Goal: Information Seeking & Learning: Compare options

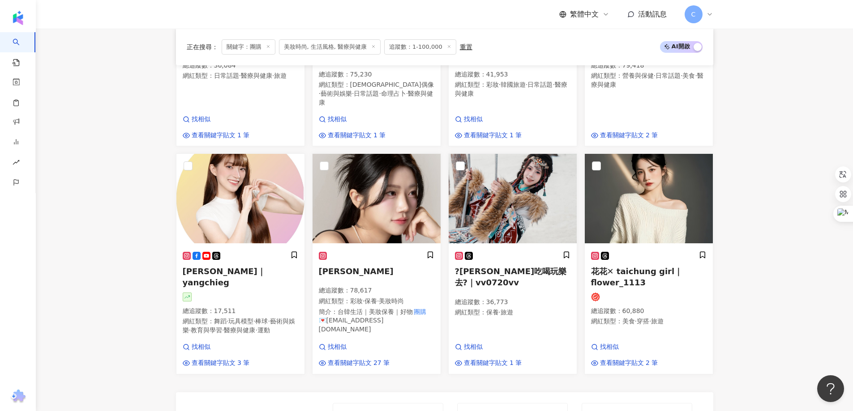
click at [768, 236] on main "不分平台 ** 台灣 搜尋 eeb6511c-459b-4be2-883b-33b8ef2ba368 60d209d3-c395-41c8-a69b-6b3e…" at bounding box center [444, 72] width 817 height 1387
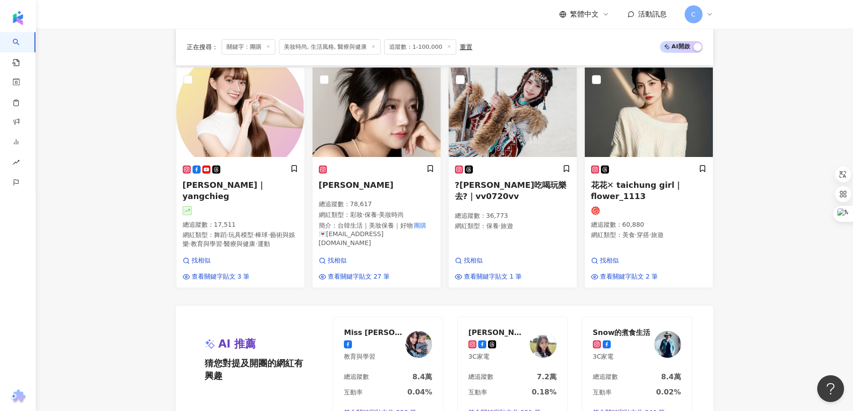
scroll to position [873, 0]
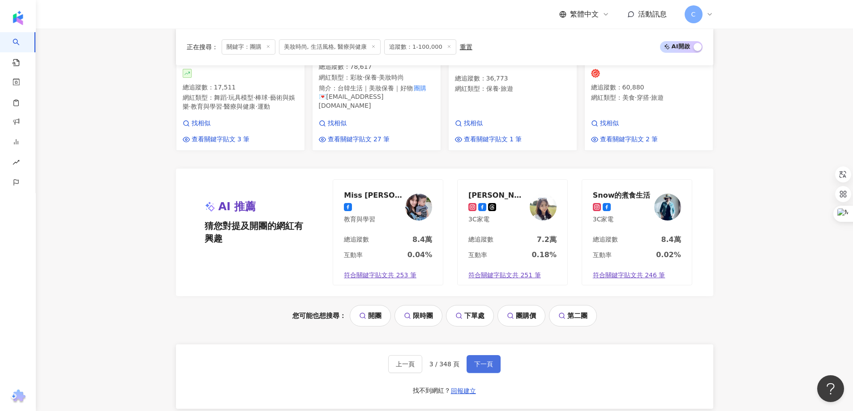
click at [477, 361] on span "下一頁" at bounding box center [483, 364] width 19 height 7
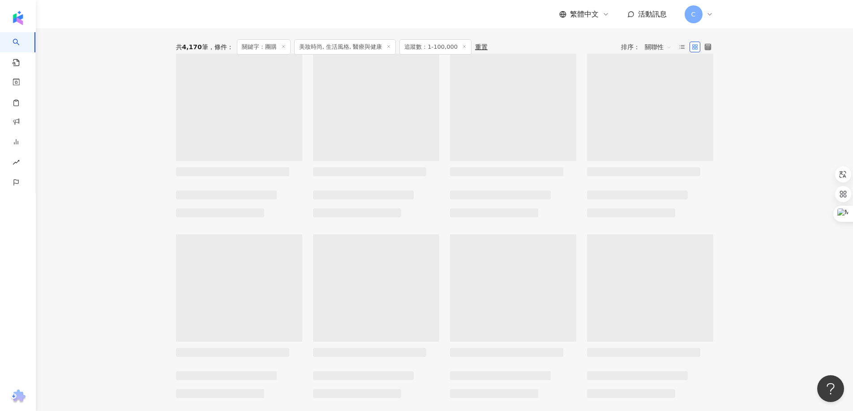
scroll to position [193, 0]
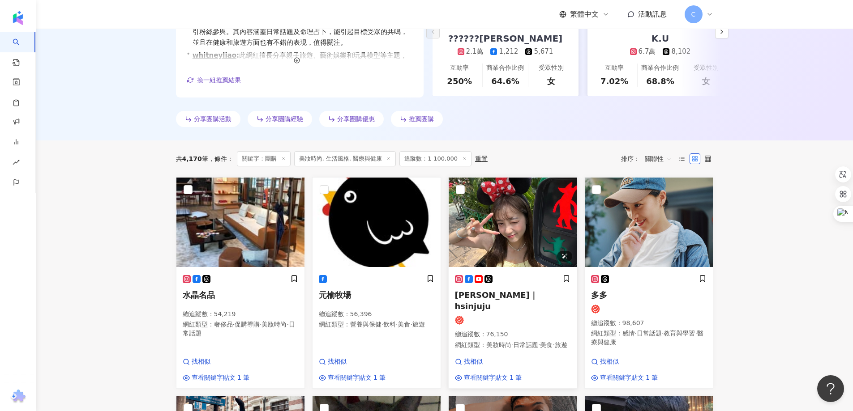
click at [521, 228] on img at bounding box center [513, 223] width 128 height 90
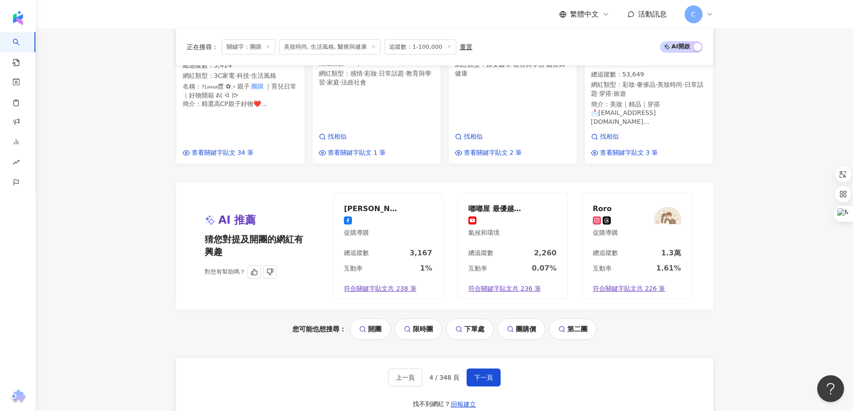
scroll to position [909, 0]
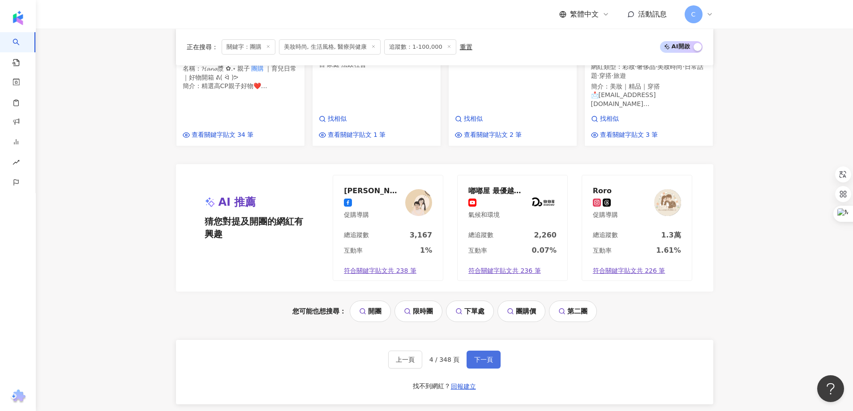
click at [478, 356] on span "下一頁" at bounding box center [483, 359] width 19 height 7
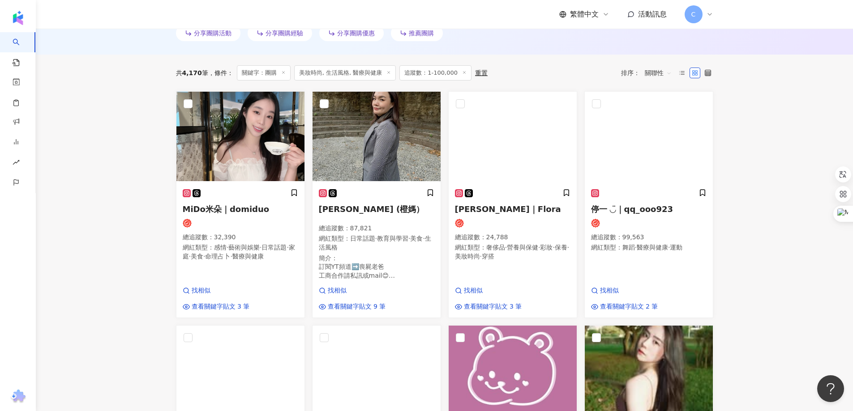
scroll to position [269, 0]
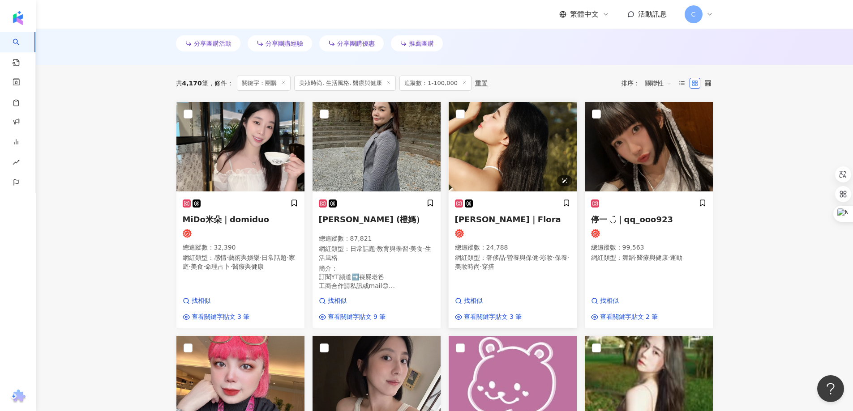
click at [518, 162] on img at bounding box center [513, 147] width 128 height 90
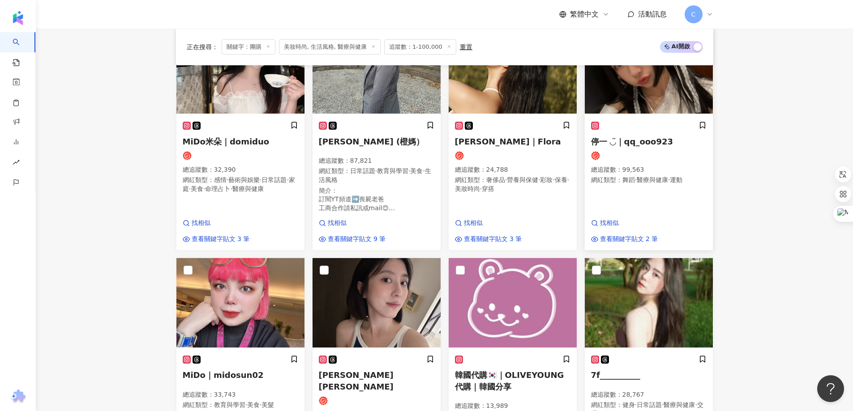
scroll to position [492, 0]
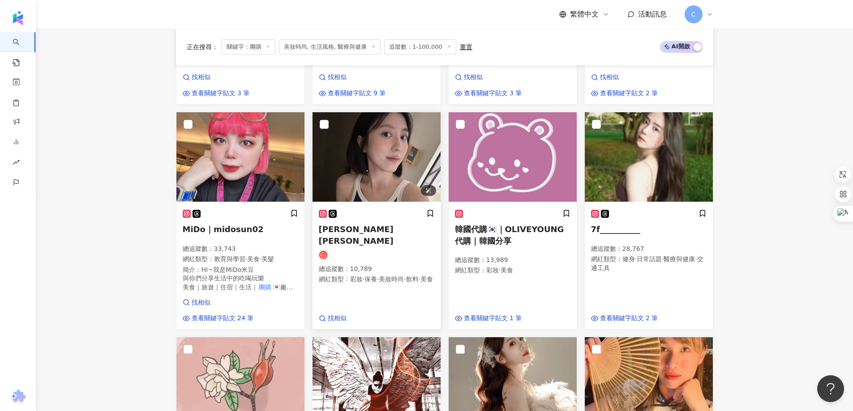
click at [374, 166] on img at bounding box center [376, 157] width 128 height 90
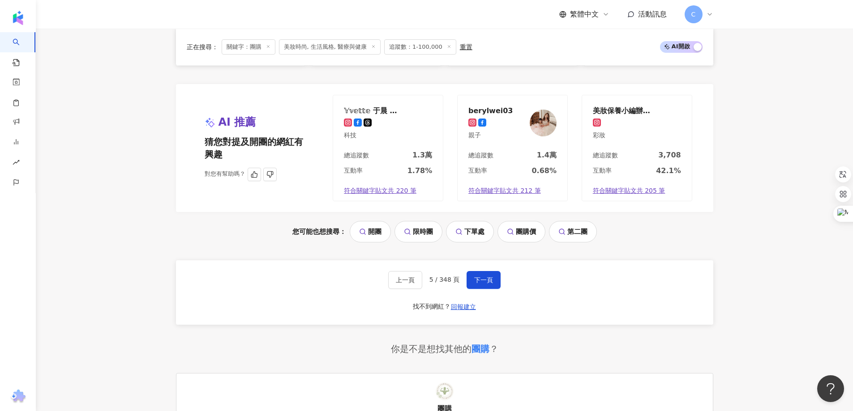
scroll to position [985, 0]
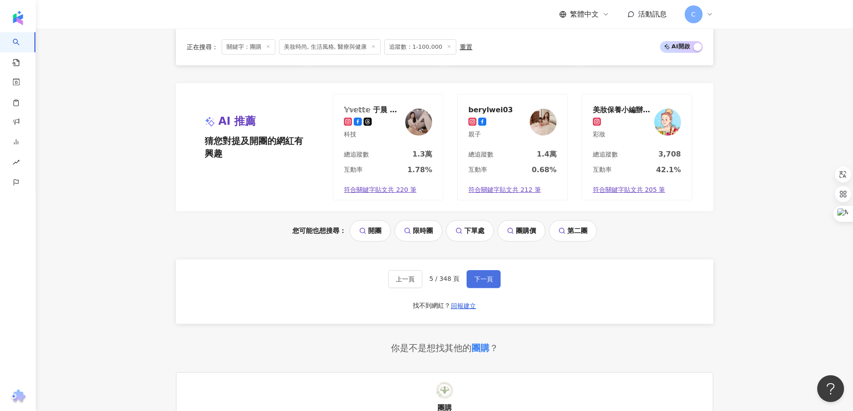
click at [470, 284] on button "下一頁" at bounding box center [483, 279] width 34 height 18
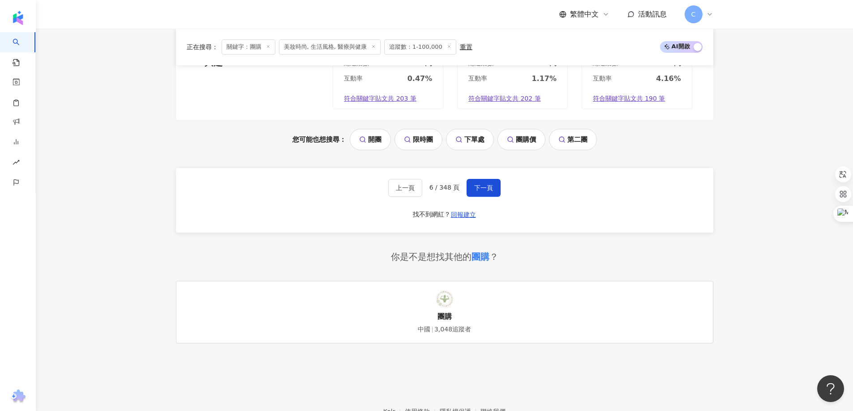
scroll to position [1074, 0]
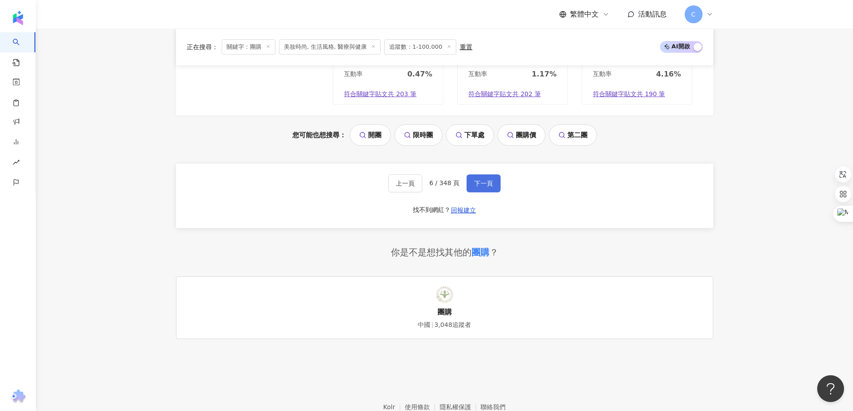
click at [492, 175] on button "下一頁" at bounding box center [483, 184] width 34 height 18
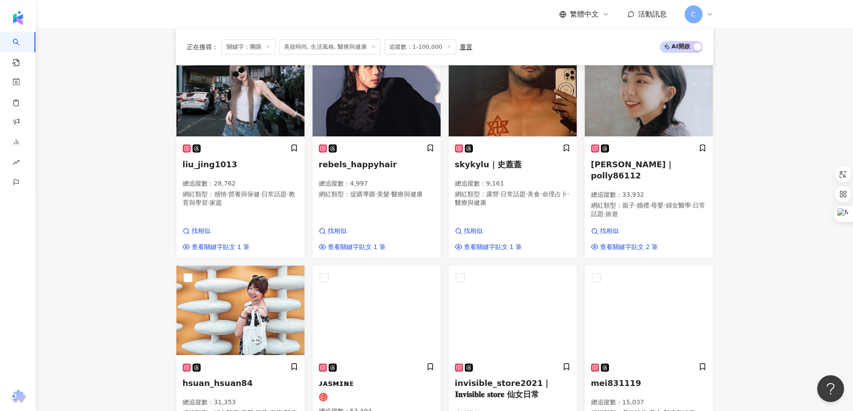
scroll to position [424, 0]
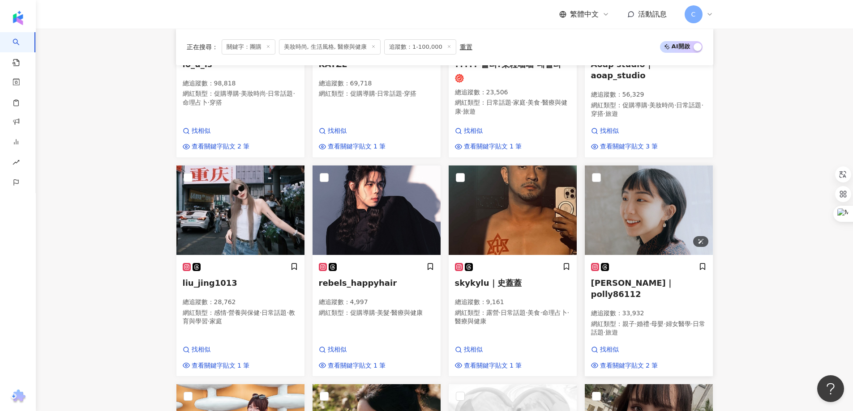
click at [660, 204] on img at bounding box center [649, 211] width 128 height 90
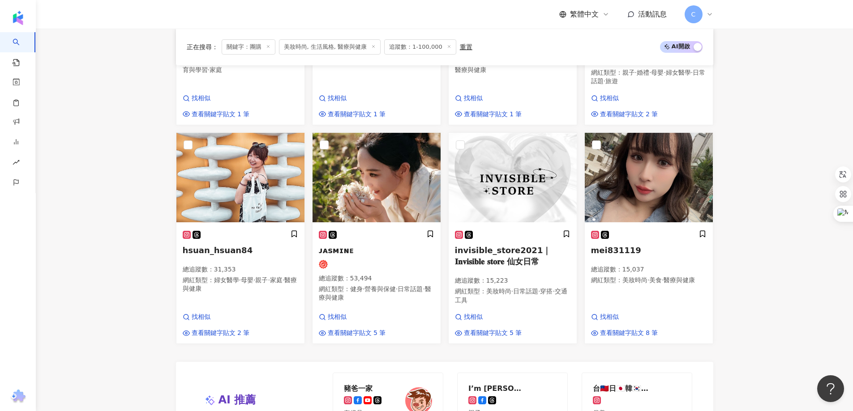
scroll to position [693, 0]
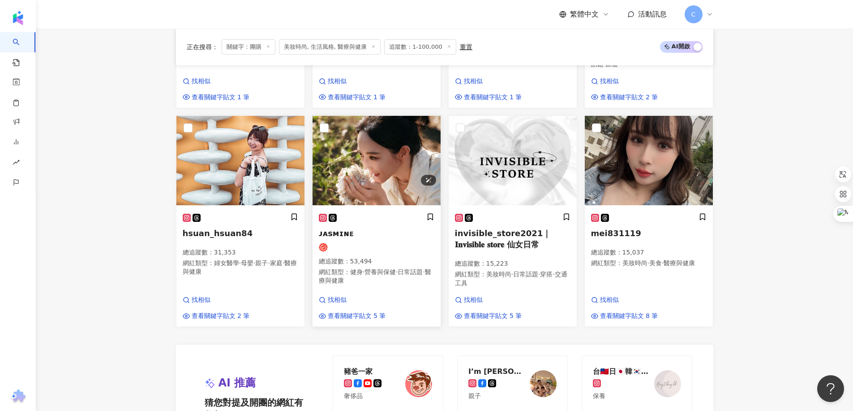
click at [368, 155] on img at bounding box center [376, 161] width 128 height 90
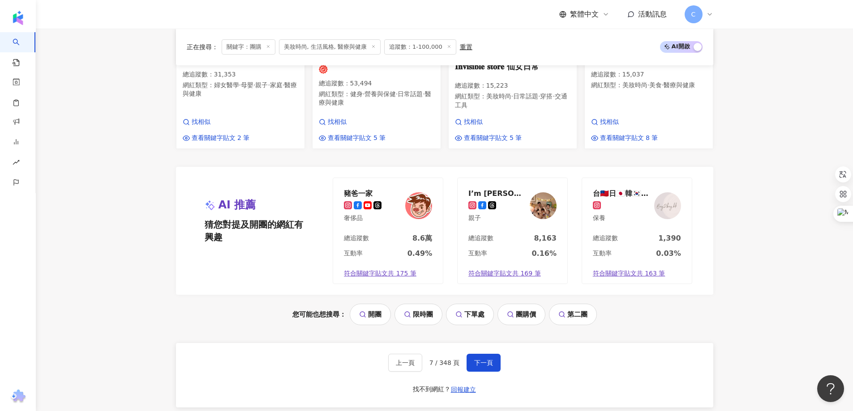
scroll to position [872, 0]
click at [484, 359] on span "下一頁" at bounding box center [483, 362] width 19 height 7
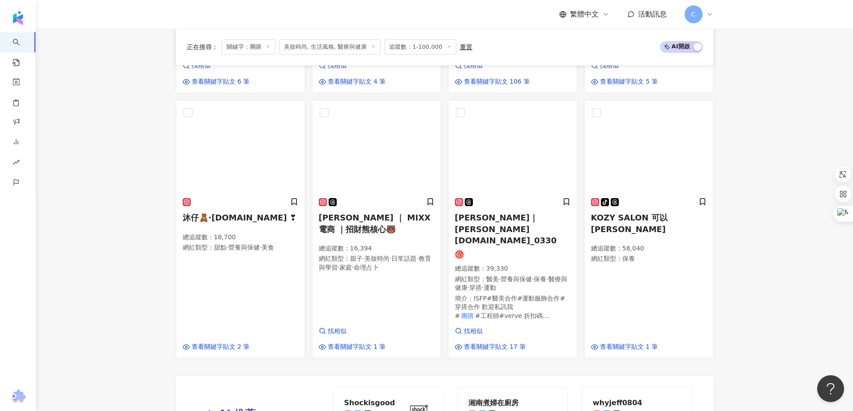
scroll to position [758, 0]
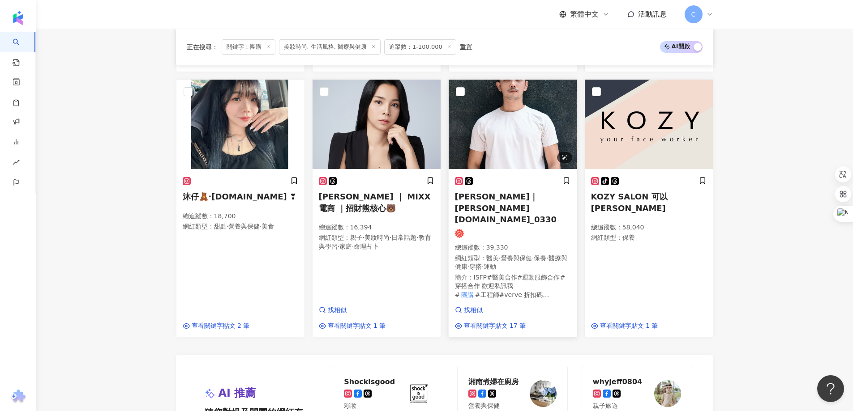
click at [518, 135] on img at bounding box center [513, 125] width 128 height 90
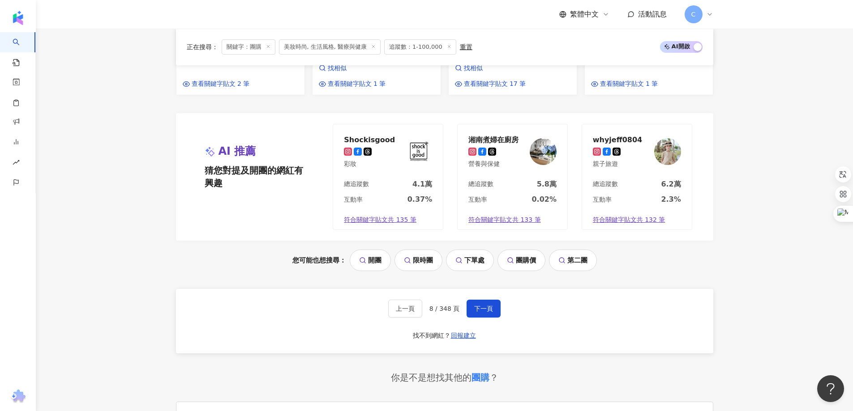
scroll to position [1026, 0]
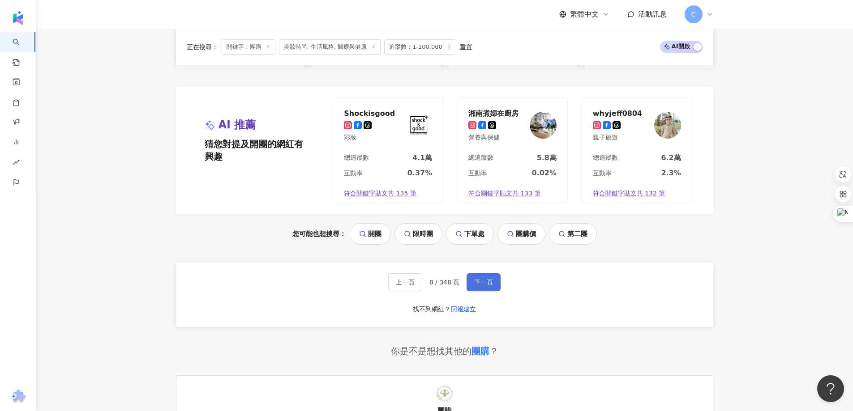
click at [486, 279] on span "下一頁" at bounding box center [483, 282] width 19 height 7
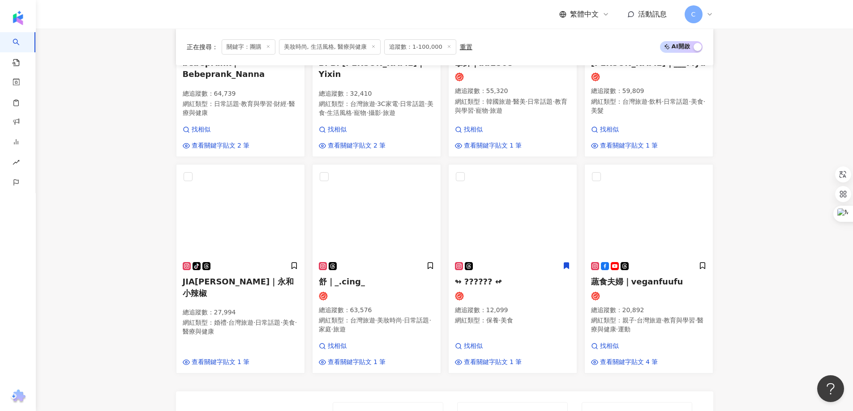
scroll to position [647, 0]
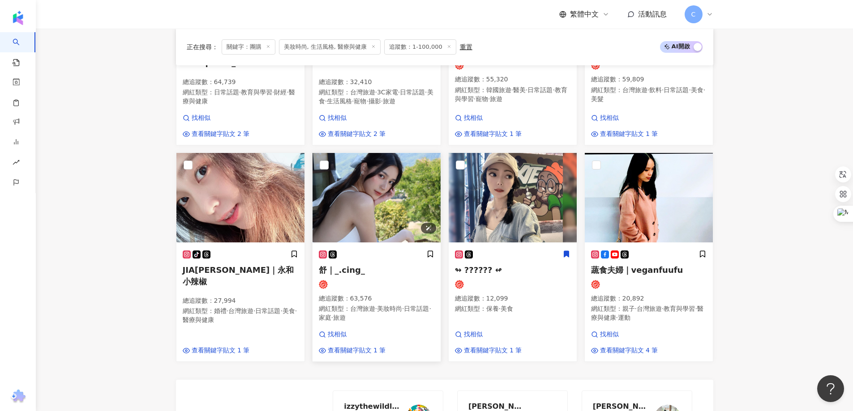
click at [377, 198] on img at bounding box center [376, 198] width 128 height 90
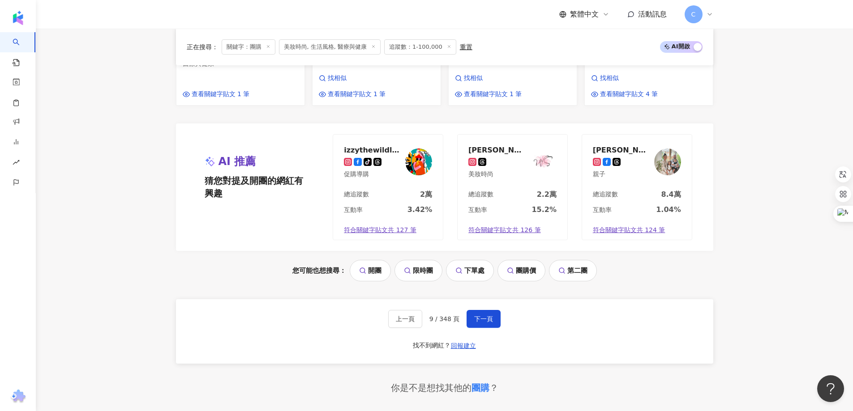
scroll to position [915, 0]
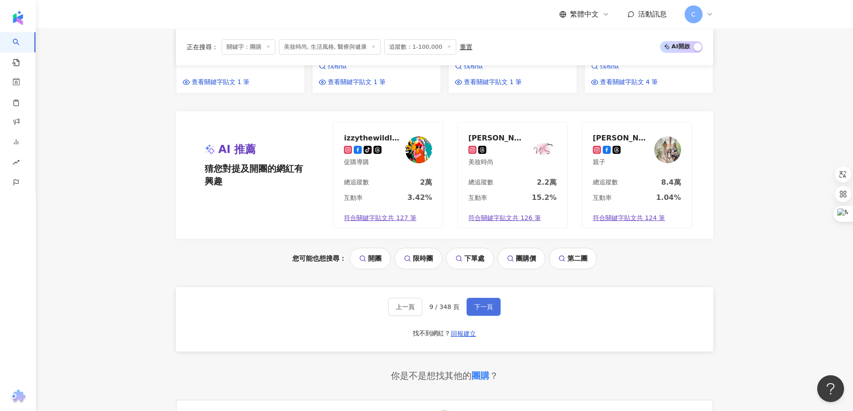
click at [484, 308] on span "下一頁" at bounding box center [483, 307] width 19 height 7
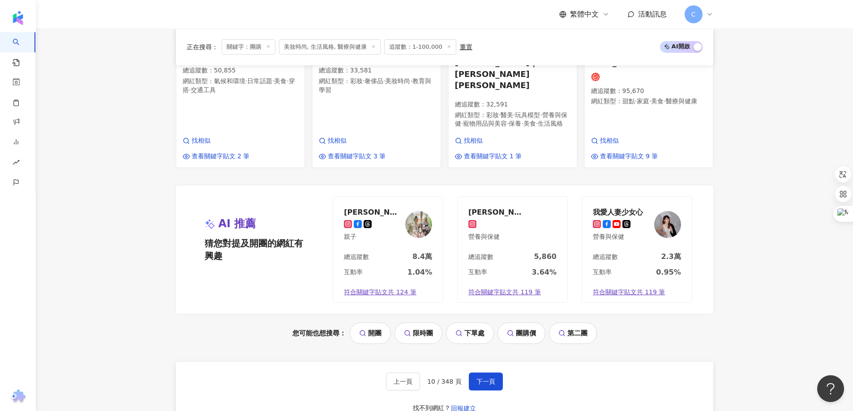
scroll to position [980, 0]
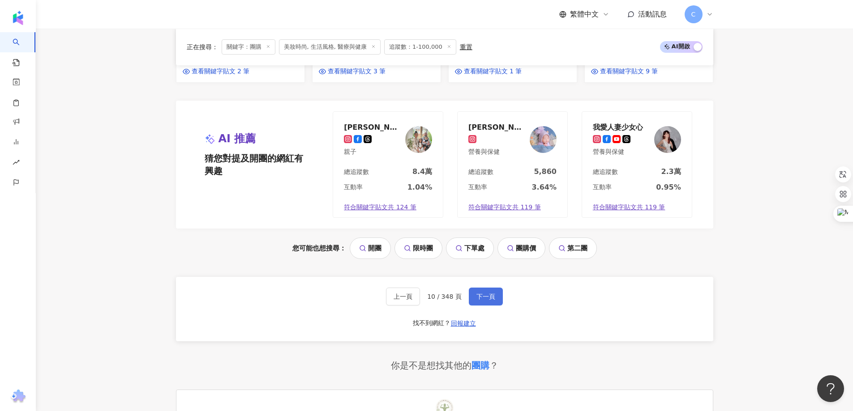
click at [477, 288] on button "下一頁" at bounding box center [486, 297] width 34 height 18
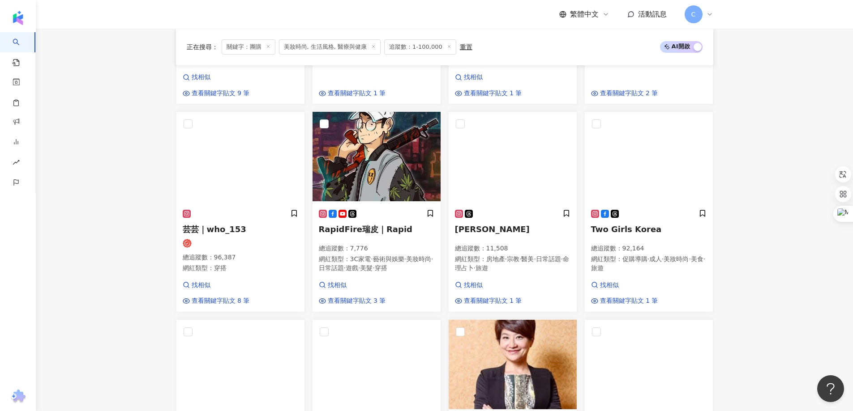
scroll to position [591, 0]
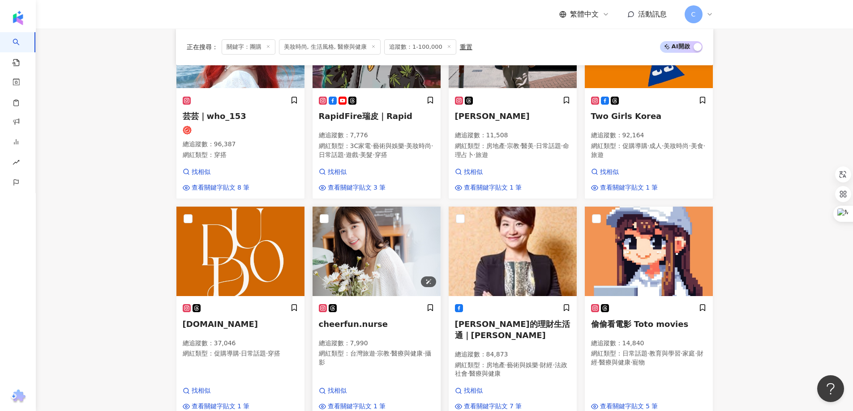
click at [373, 238] on img at bounding box center [376, 252] width 128 height 90
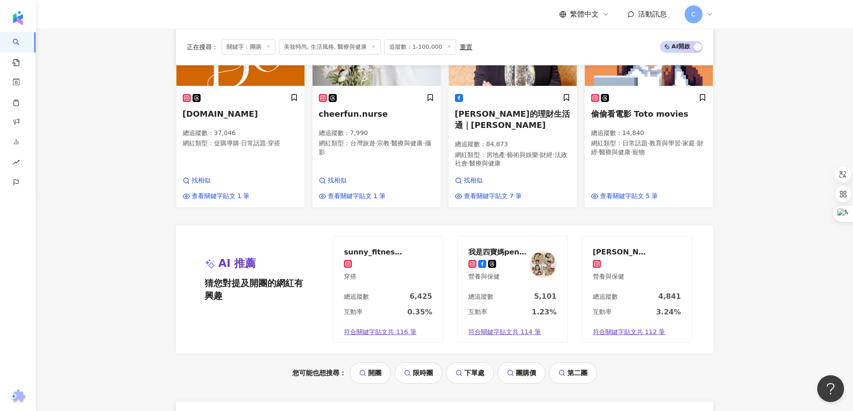
scroll to position [949, 0]
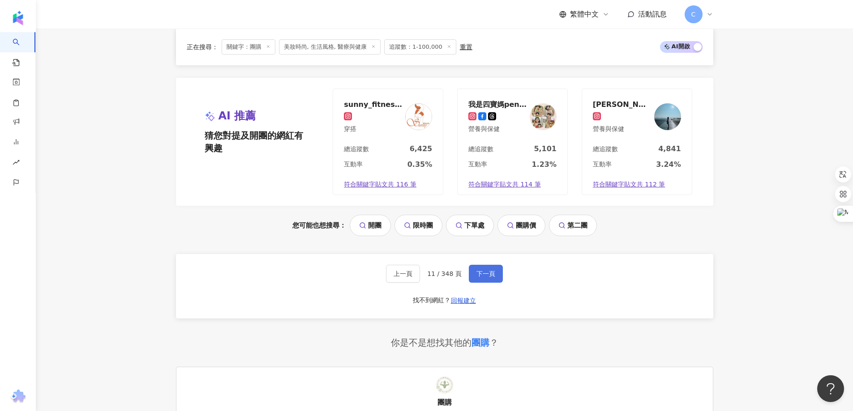
click at [491, 270] on span "下一頁" at bounding box center [485, 273] width 19 height 7
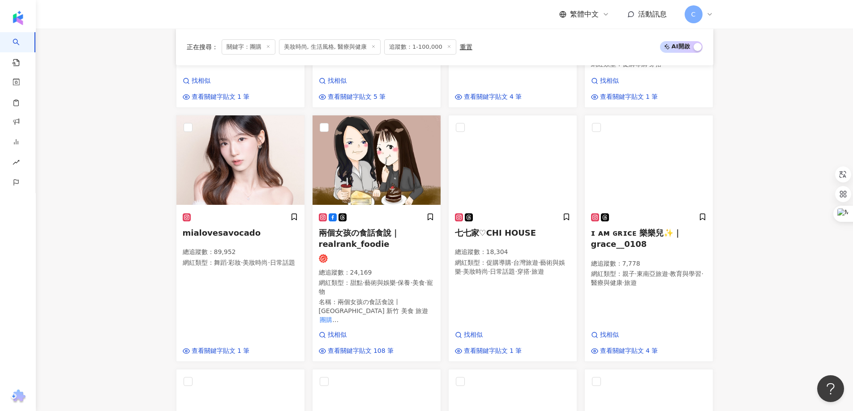
scroll to position [510, 0]
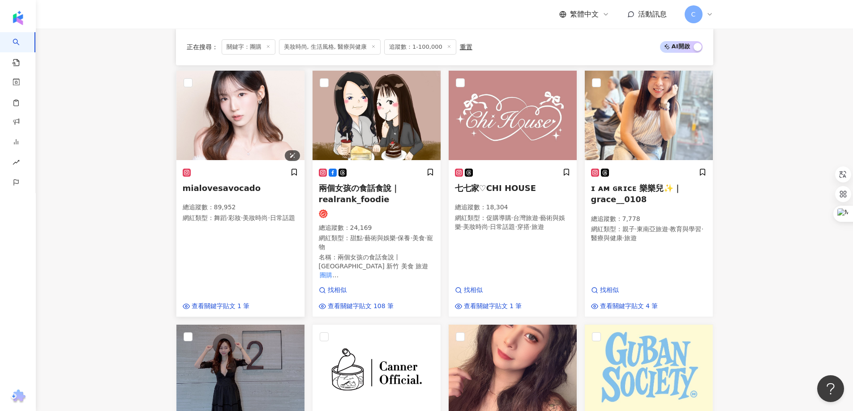
click at [249, 123] on img at bounding box center [240, 116] width 128 height 90
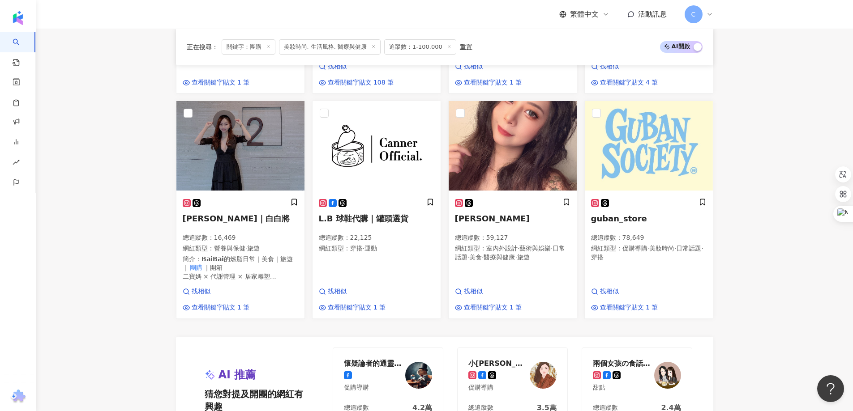
scroll to position [913, 0]
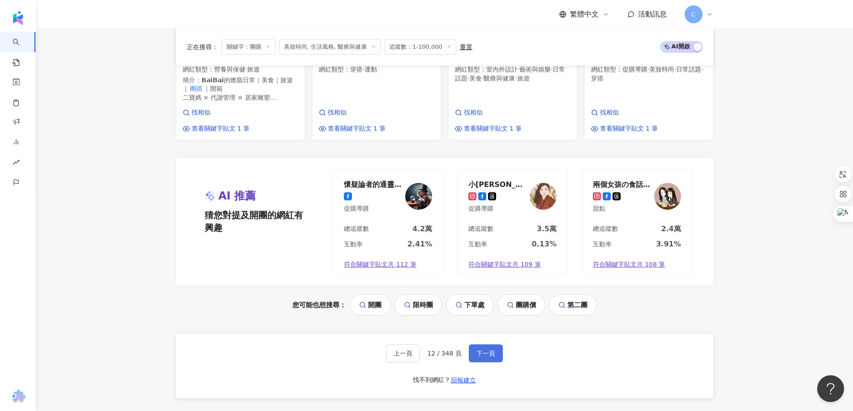
click at [491, 355] on span "下一頁" at bounding box center [485, 353] width 19 height 7
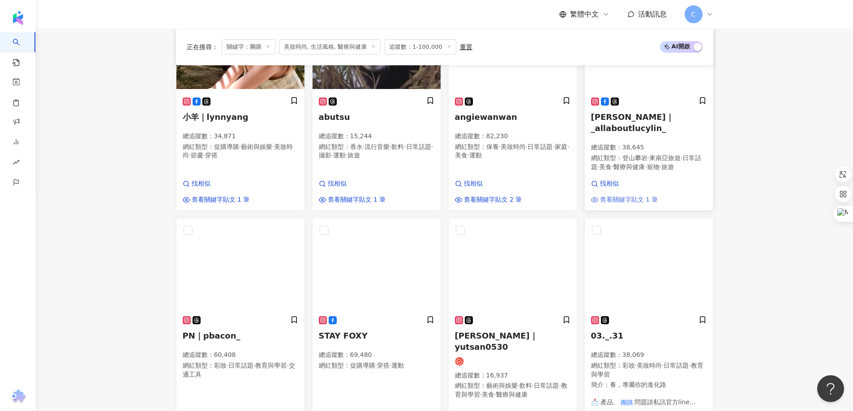
scroll to position [554, 0]
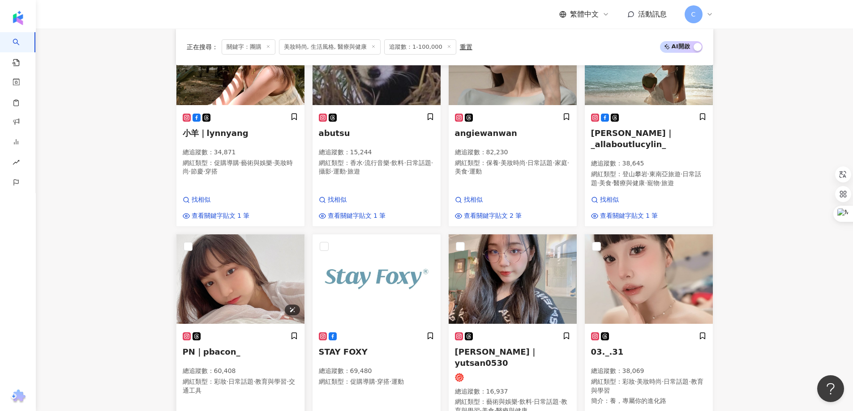
click at [249, 263] on img at bounding box center [240, 280] width 128 height 90
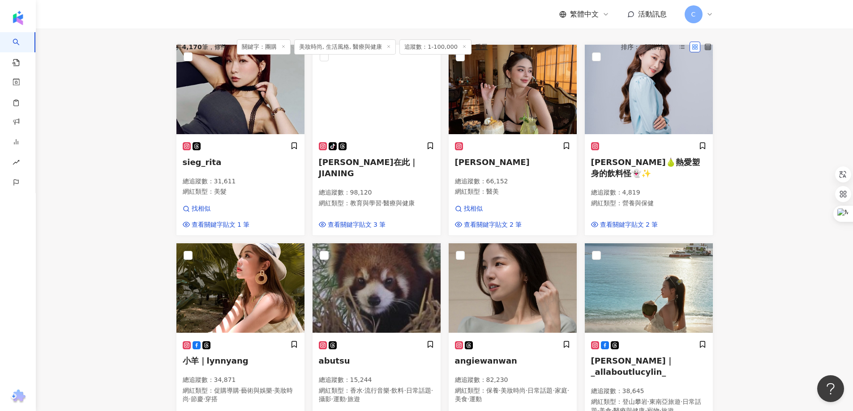
scroll to position [330, 0]
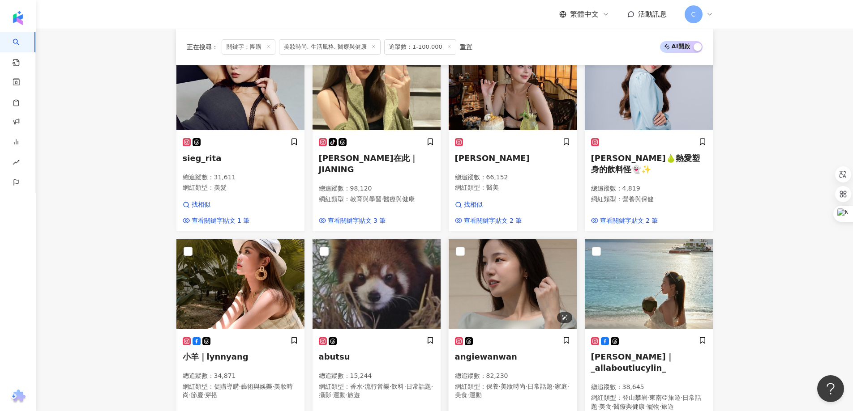
click at [537, 287] on img at bounding box center [513, 284] width 128 height 90
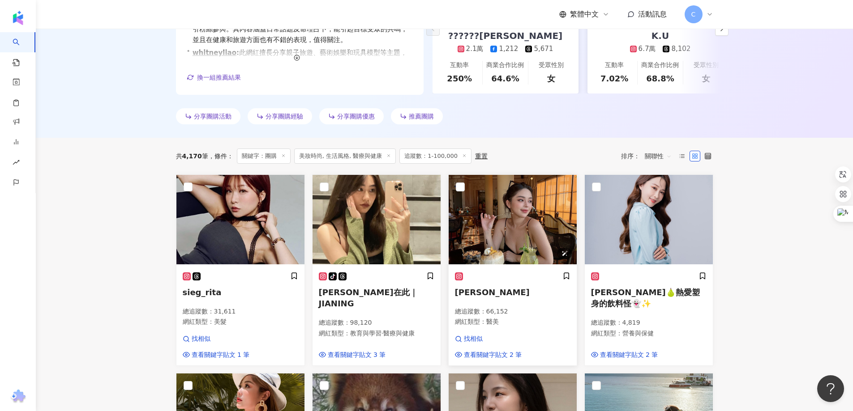
click at [495, 236] on img at bounding box center [513, 220] width 128 height 90
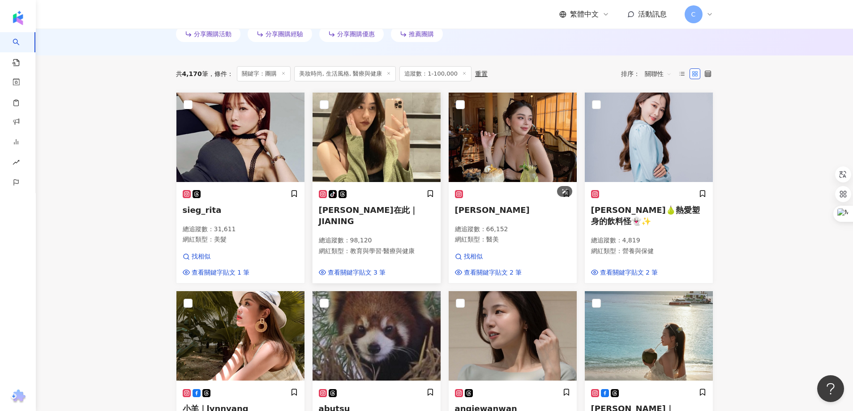
scroll to position [285, 0]
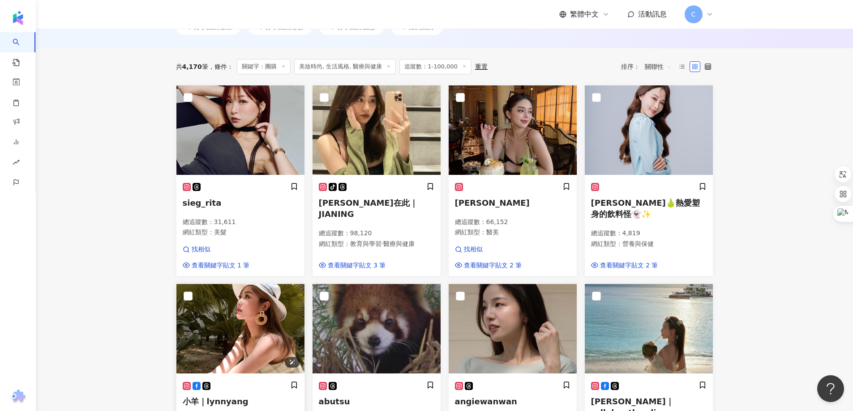
click at [225, 318] on img at bounding box center [240, 329] width 128 height 90
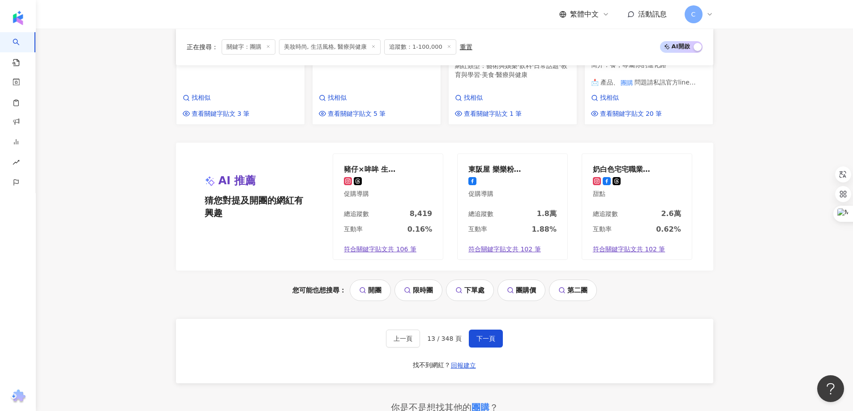
scroll to position [1001, 0]
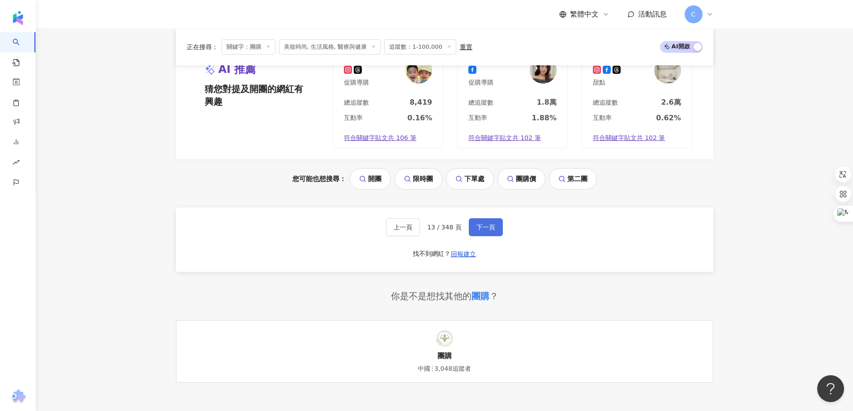
click at [483, 224] on span "下一頁" at bounding box center [485, 227] width 19 height 7
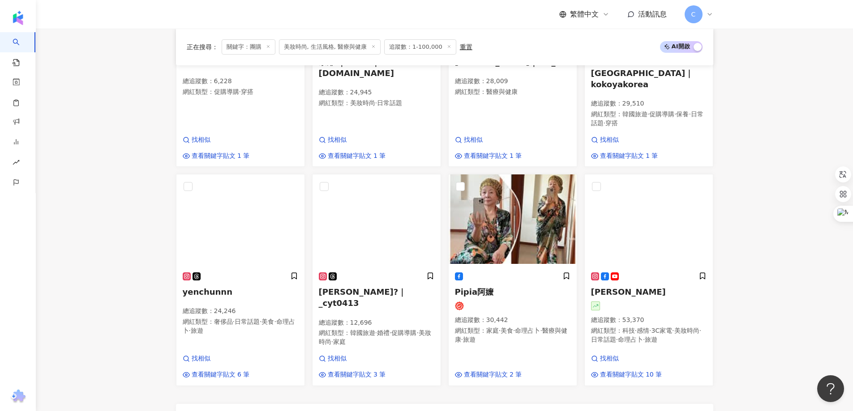
scroll to position [548, 0]
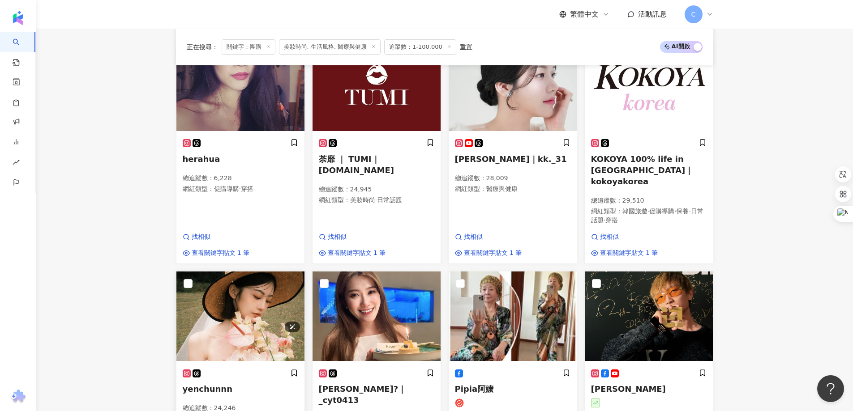
click at [211, 285] on img at bounding box center [240, 317] width 128 height 90
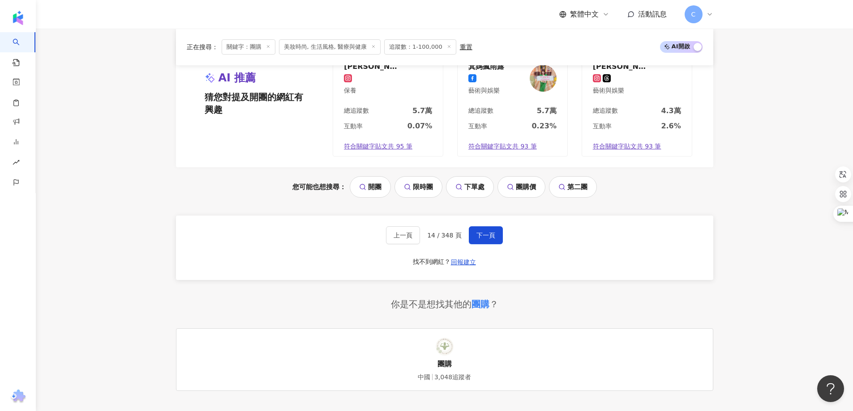
scroll to position [1085, 0]
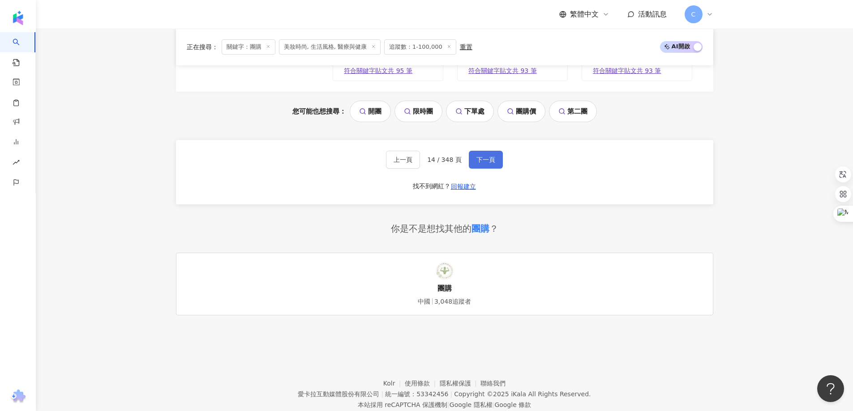
click at [483, 156] on span "下一頁" at bounding box center [485, 159] width 19 height 7
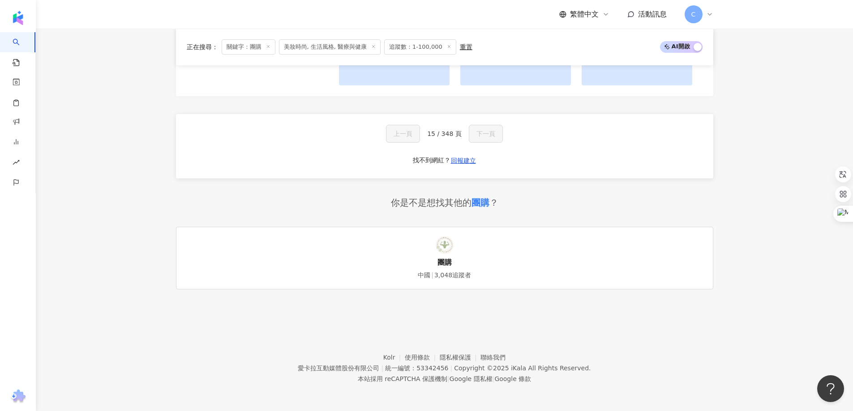
scroll to position [948, 0]
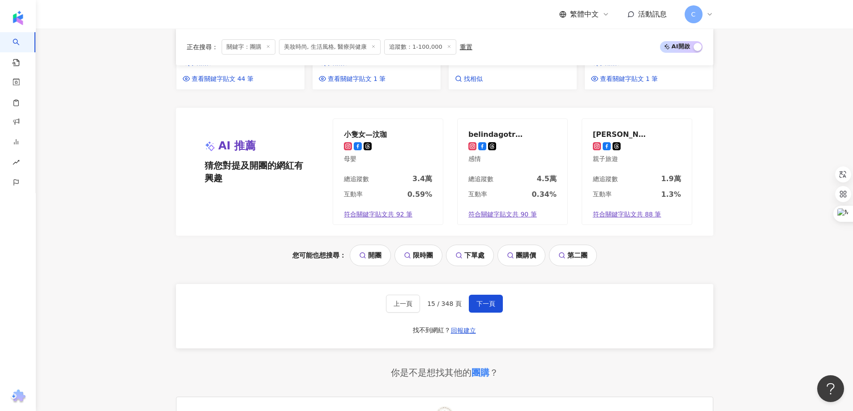
scroll to position [995, 0]
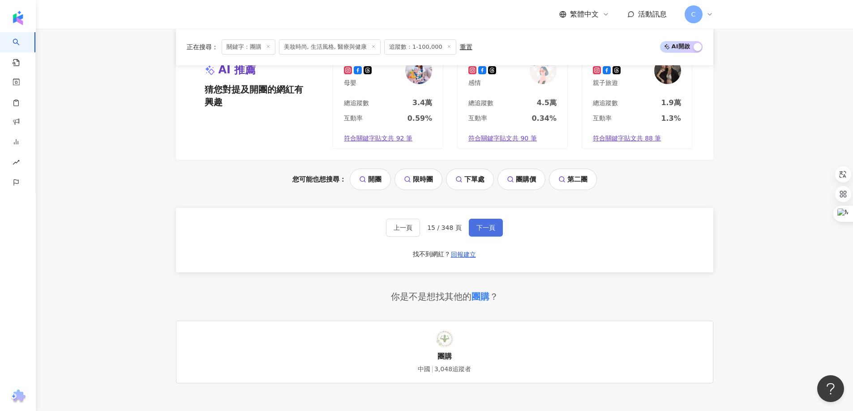
click at [490, 224] on span "下一頁" at bounding box center [485, 227] width 19 height 7
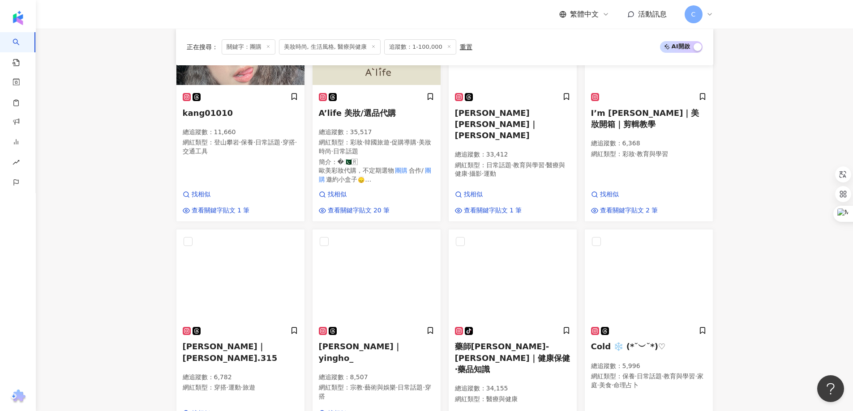
scroll to position [493, 0]
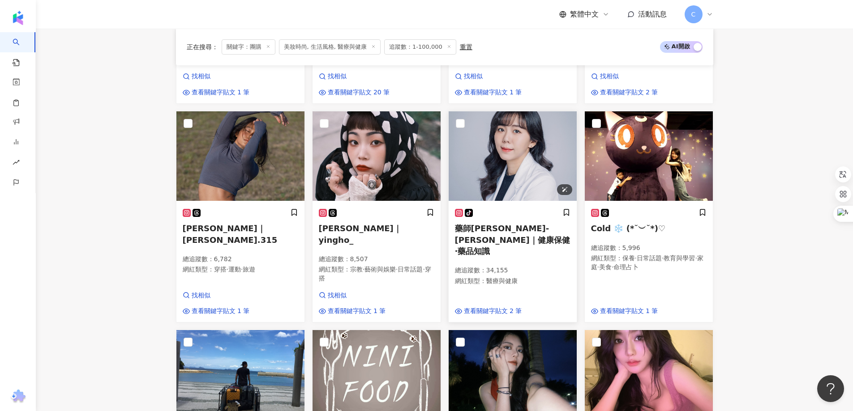
click at [502, 162] on img at bounding box center [513, 156] width 128 height 90
click at [248, 166] on img at bounding box center [240, 156] width 128 height 90
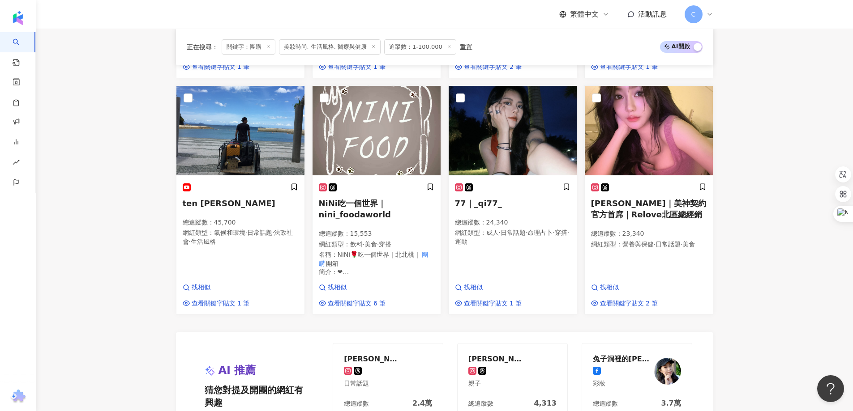
scroll to position [717, 0]
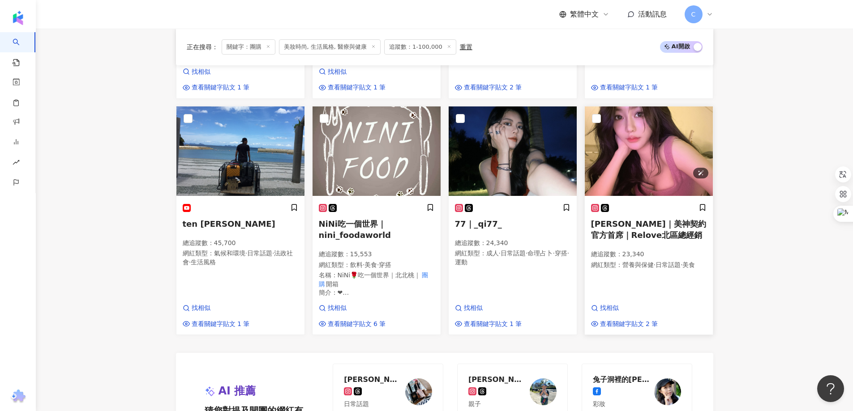
click at [620, 153] on img at bounding box center [649, 152] width 128 height 90
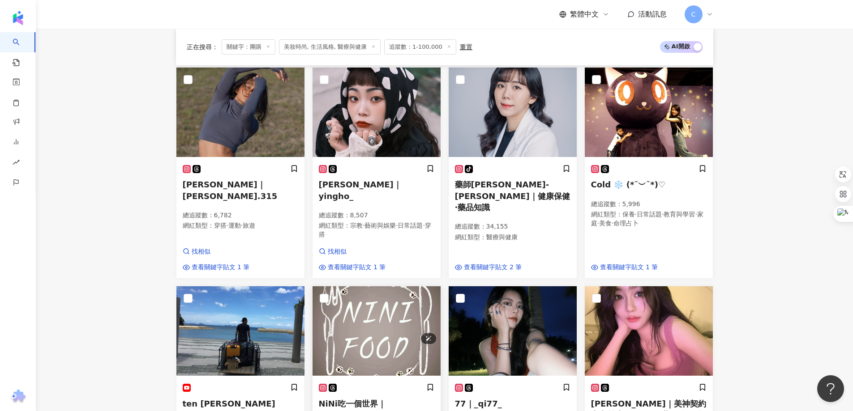
scroll to position [985, 0]
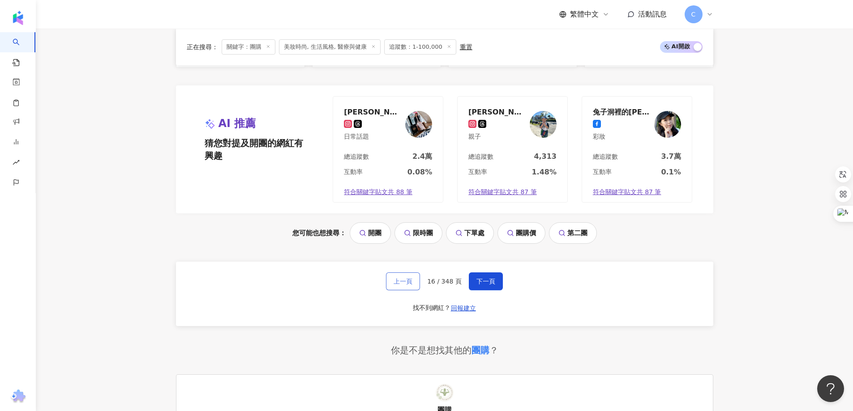
click at [398, 273] on button "上一頁" at bounding box center [403, 282] width 34 height 18
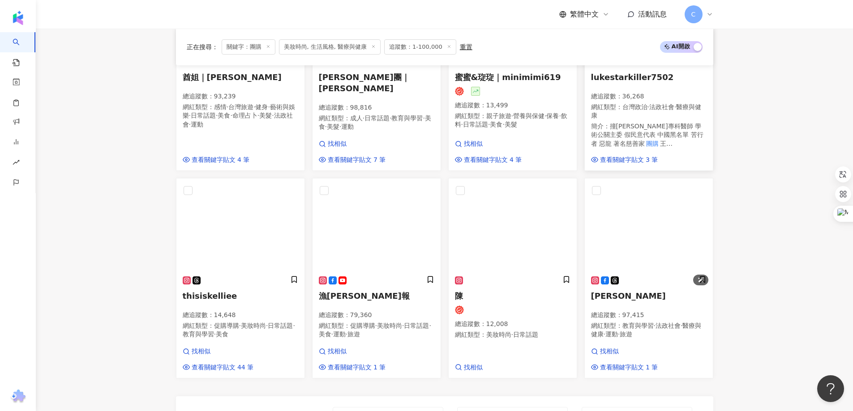
scroll to position [634, 0]
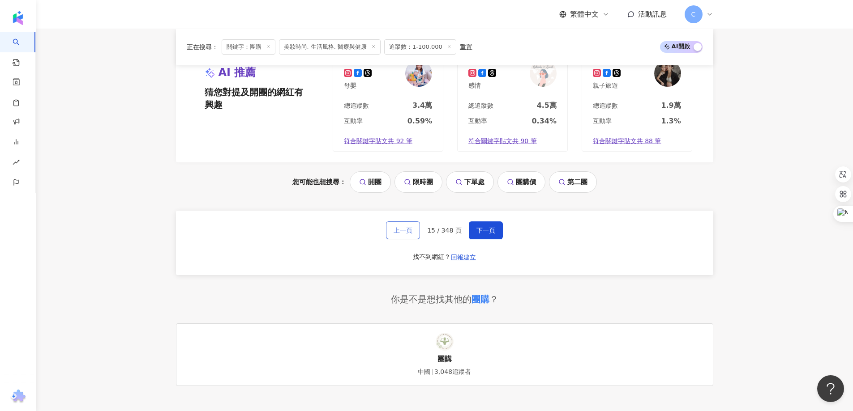
click at [411, 231] on button "上一頁" at bounding box center [403, 231] width 34 height 18
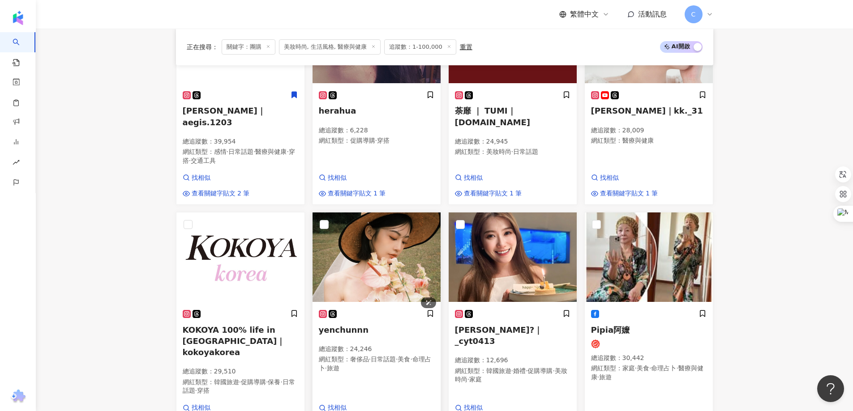
scroll to position [632, 0]
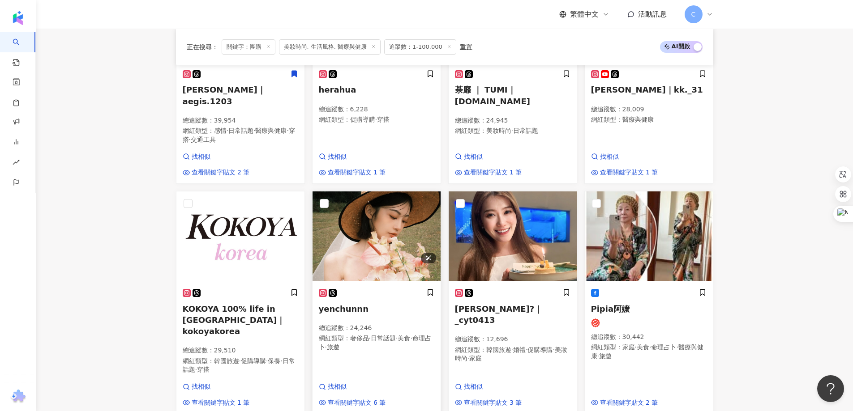
click at [382, 243] on img at bounding box center [376, 237] width 128 height 90
click at [731, 197] on main "不分平台 ** 台灣 搜尋 eeb6511c-459b-4be2-883b-33b8ef2ba368 60d209d3-c395-41c8-a69b-6b3e…" at bounding box center [444, 102] width 817 height 1410
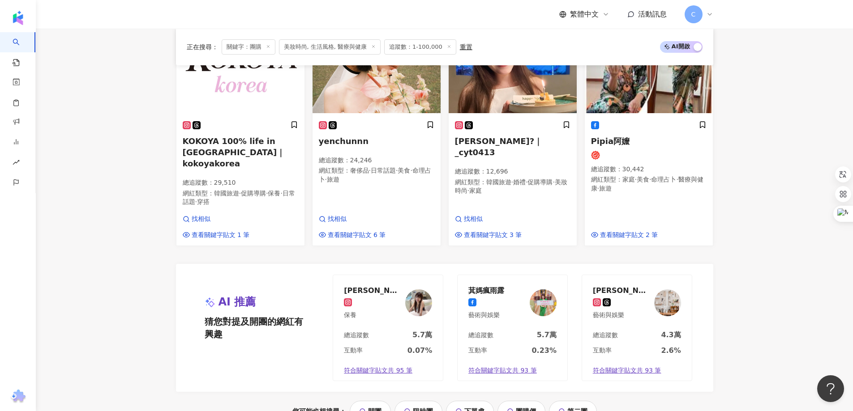
scroll to position [945, 0]
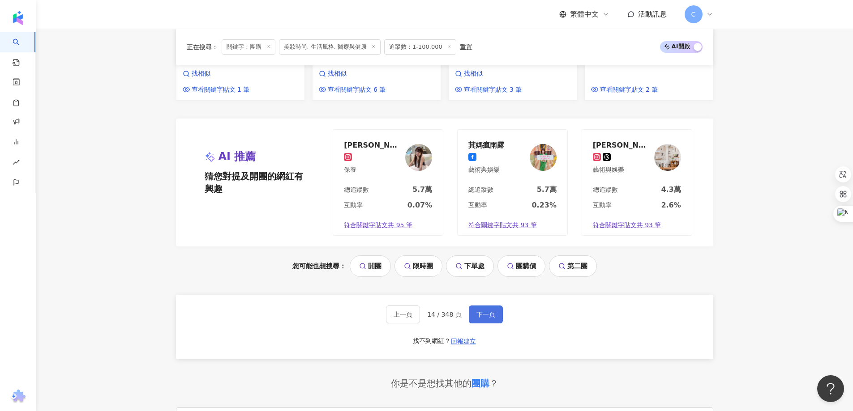
click at [487, 311] on span "下一頁" at bounding box center [485, 314] width 19 height 7
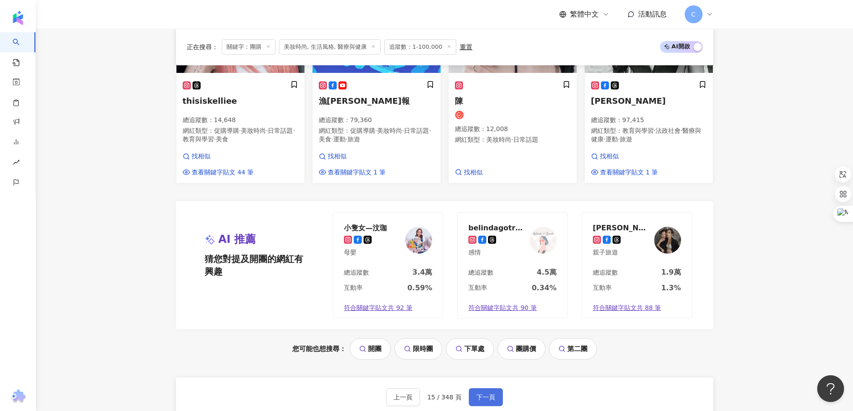
scroll to position [928, 0]
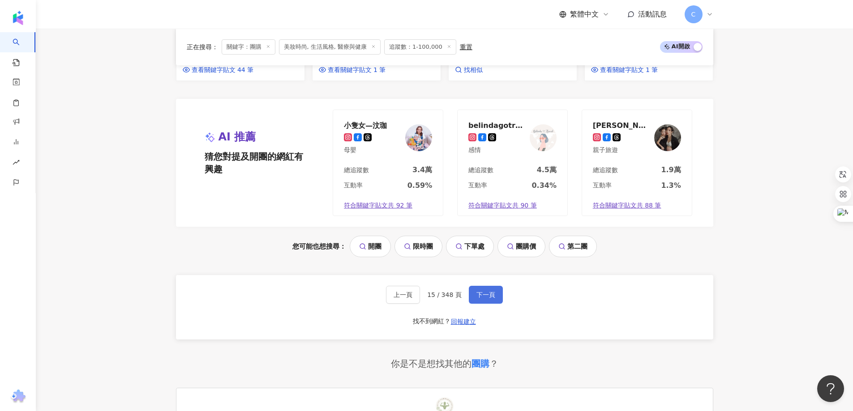
click at [483, 292] on span "下一頁" at bounding box center [485, 294] width 19 height 7
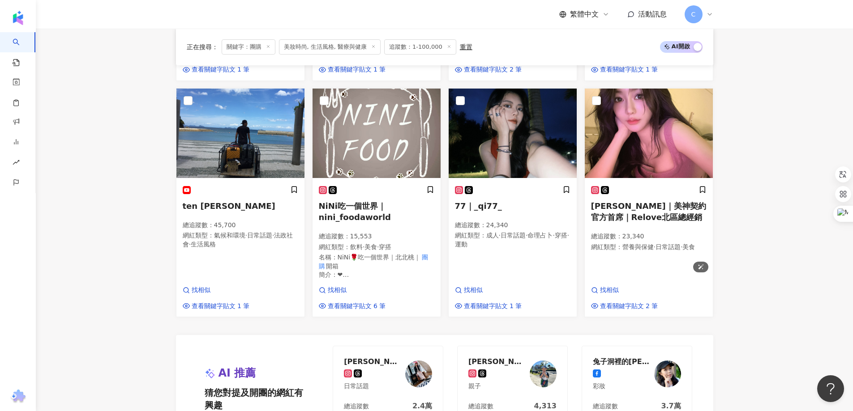
scroll to position [970, 0]
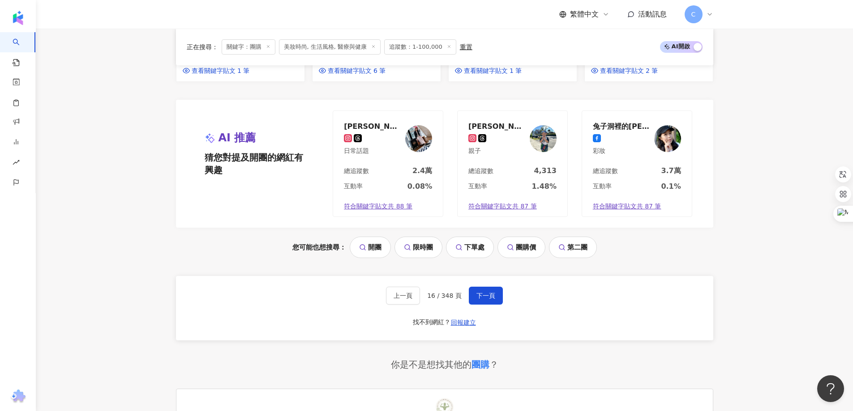
click at [503, 280] on div "上一頁 16 / 348 頁 下一頁 找不到網紅？ 回報建立" at bounding box center [444, 308] width 537 height 64
click at [469, 295] on div "上一頁 16 / 348 頁 下一頁 找不到網紅？ 回報建立" at bounding box center [444, 308] width 537 height 64
click at [479, 292] on span "下一頁" at bounding box center [485, 295] width 19 height 7
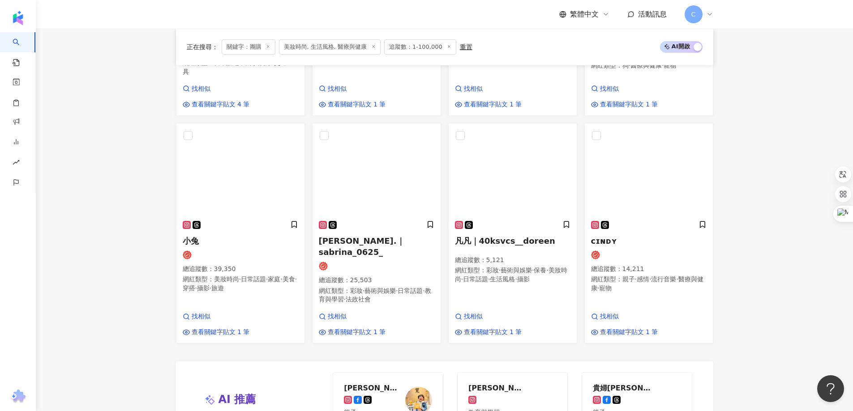
scroll to position [888, 0]
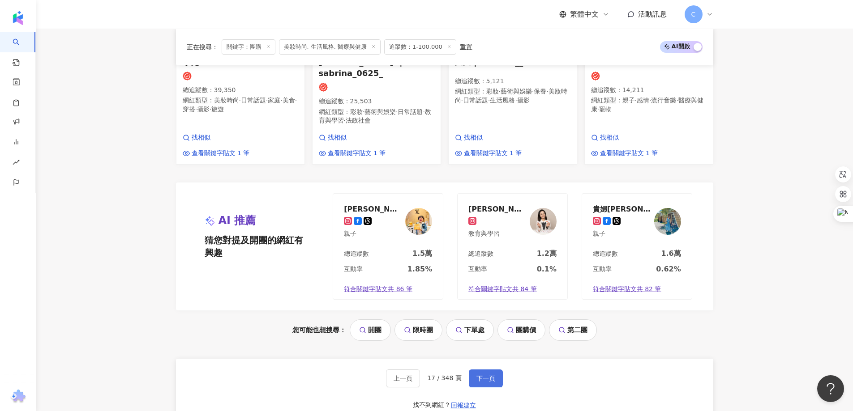
click at [479, 375] on span "下一頁" at bounding box center [485, 378] width 19 height 7
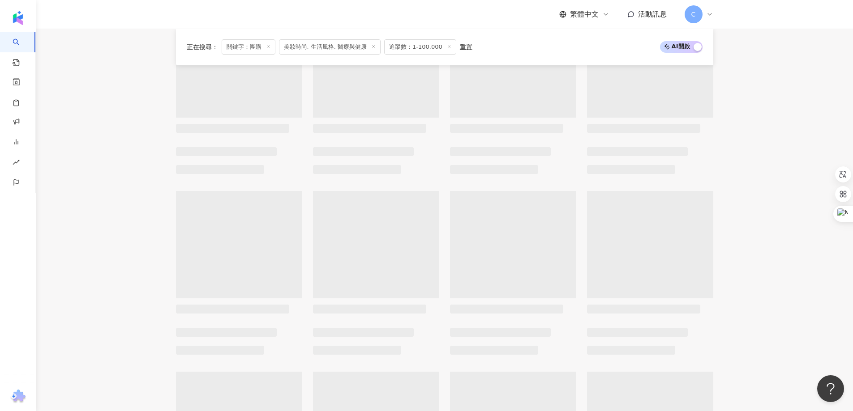
scroll to position [235, 0]
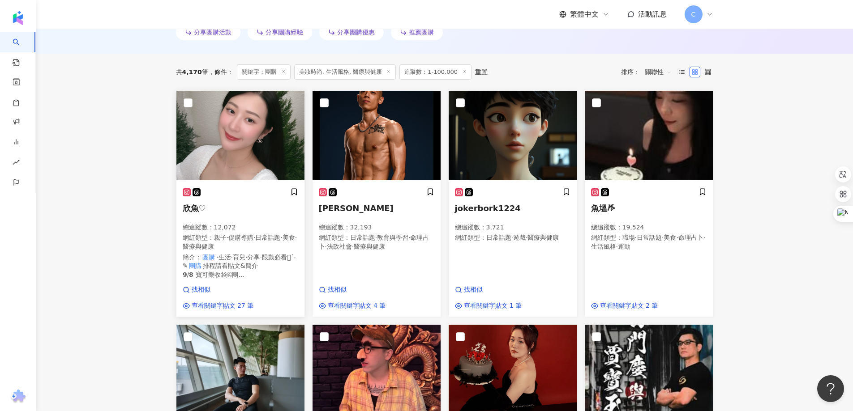
click at [192, 141] on img at bounding box center [240, 136] width 128 height 90
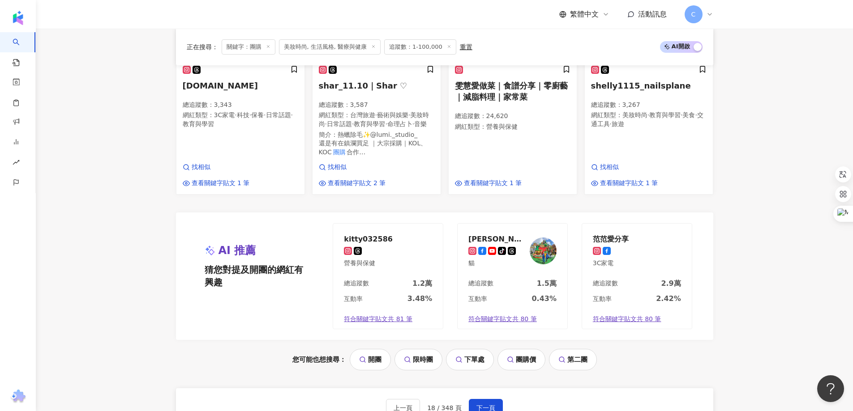
scroll to position [906, 0]
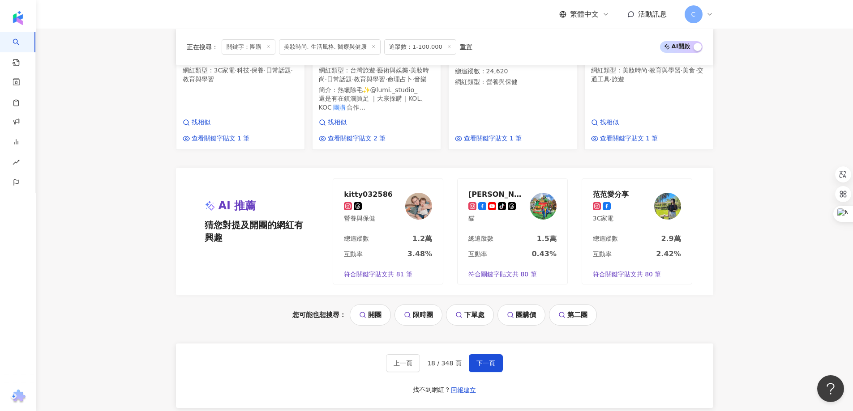
click at [484, 360] on div "上一頁 18 / 348 頁 下一頁 找不到網紅？ 回報建立" at bounding box center [444, 376] width 537 height 64
click at [485, 367] on span "下一頁" at bounding box center [485, 363] width 19 height 7
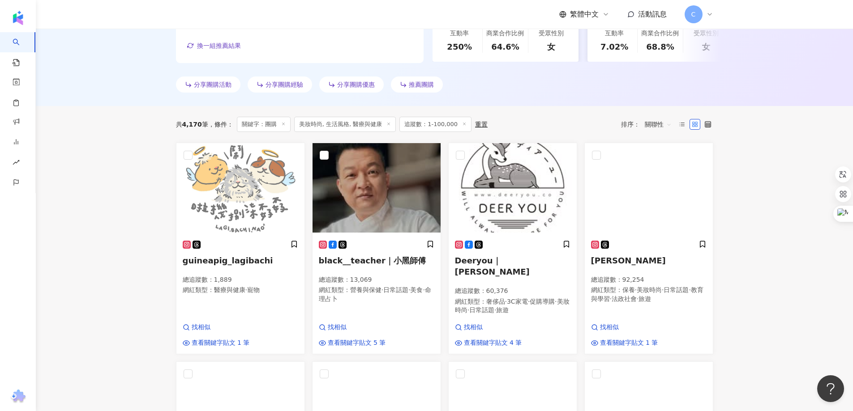
scroll to position [362, 0]
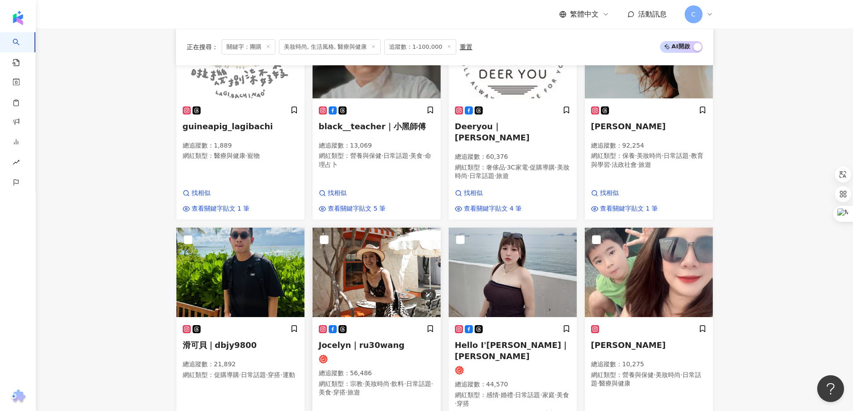
click at [367, 263] on img at bounding box center [376, 273] width 128 height 90
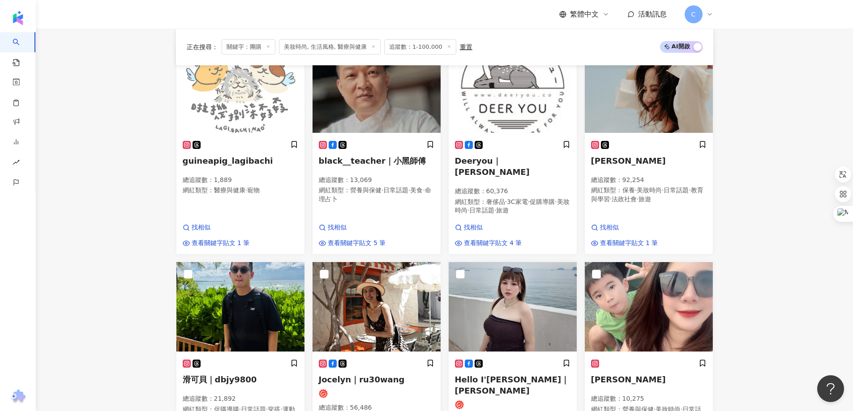
scroll to position [183, 0]
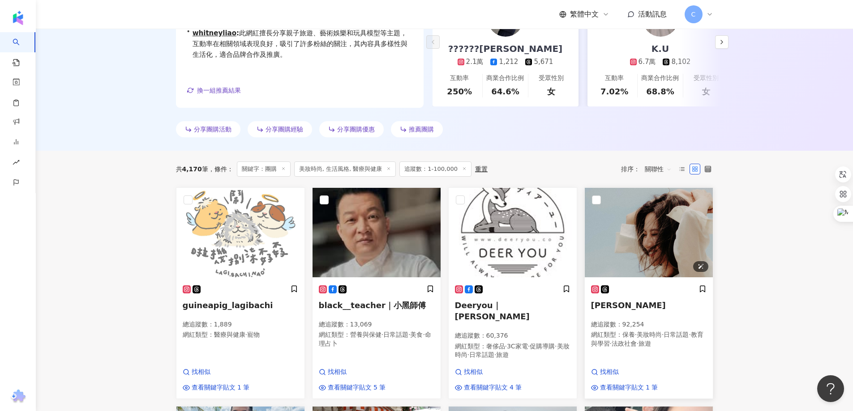
click at [658, 231] on img at bounding box center [649, 233] width 128 height 90
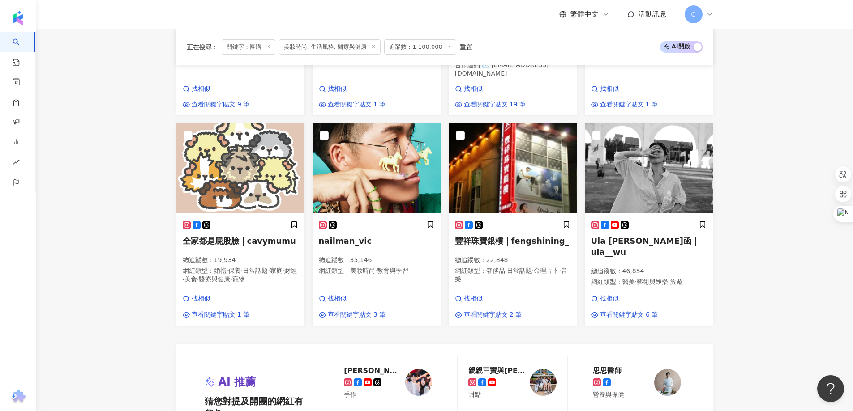
scroll to position [720, 0]
click at [651, 154] on img at bounding box center [649, 169] width 128 height 90
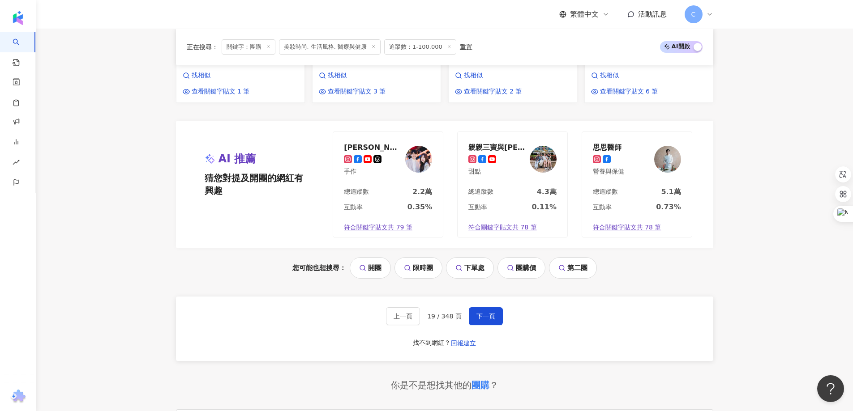
scroll to position [1033, 0]
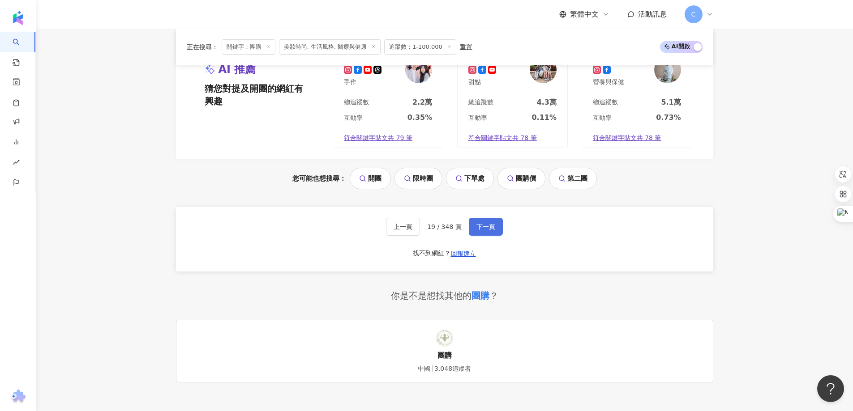
click at [489, 218] on button "下一頁" at bounding box center [486, 227] width 34 height 18
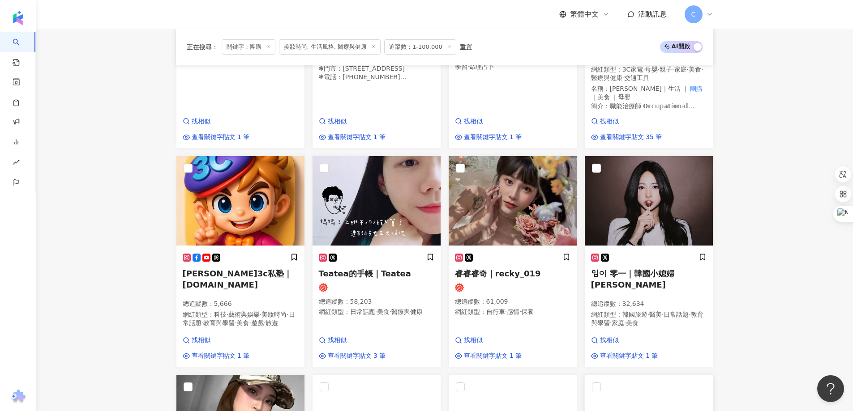
scroll to position [603, 0]
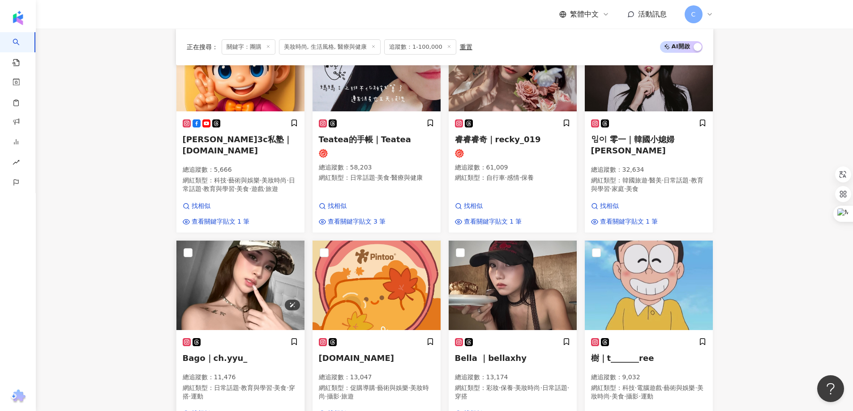
click at [255, 276] on img at bounding box center [240, 286] width 128 height 90
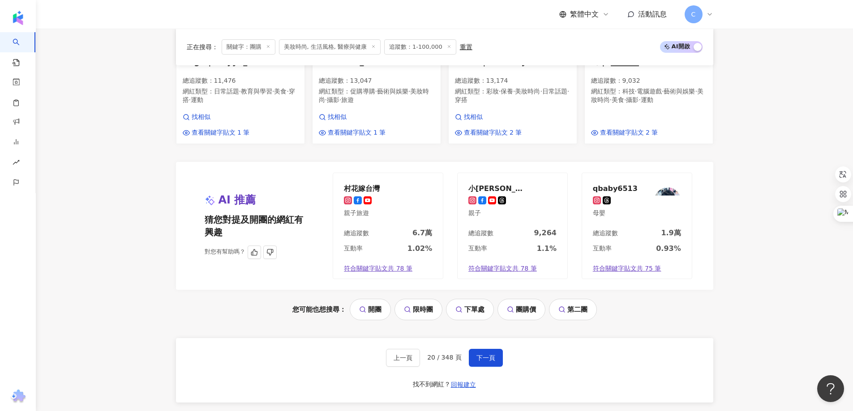
scroll to position [916, 0]
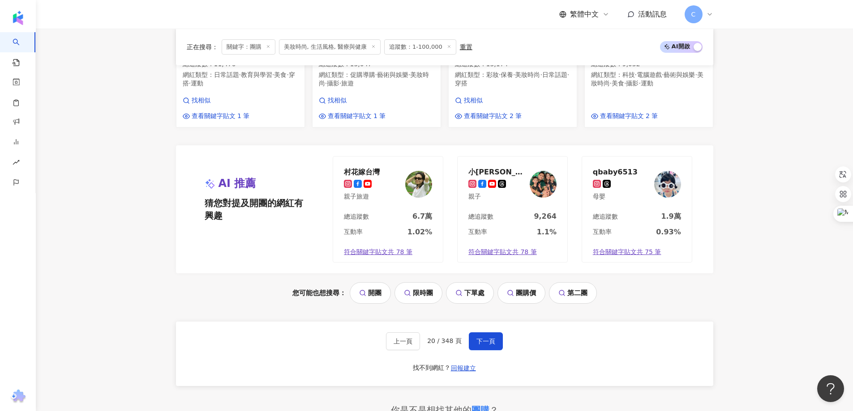
drag, startPoint x: 483, startPoint y: 329, endPoint x: 504, endPoint y: 286, distance: 48.2
click at [483, 338] on span "下一頁" at bounding box center [485, 341] width 19 height 7
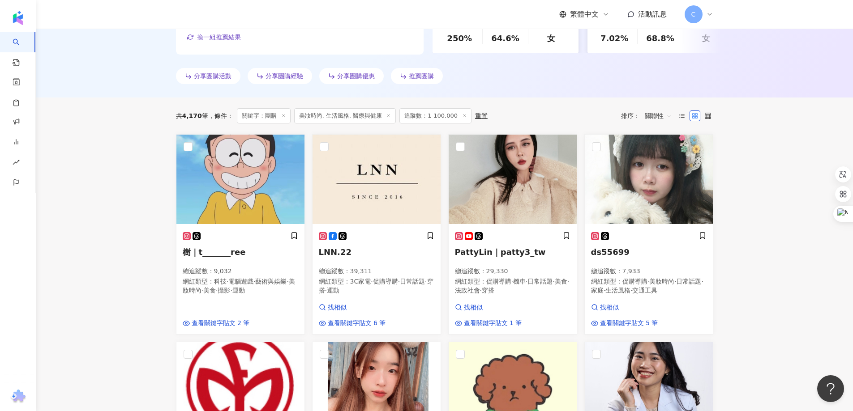
scroll to position [460, 0]
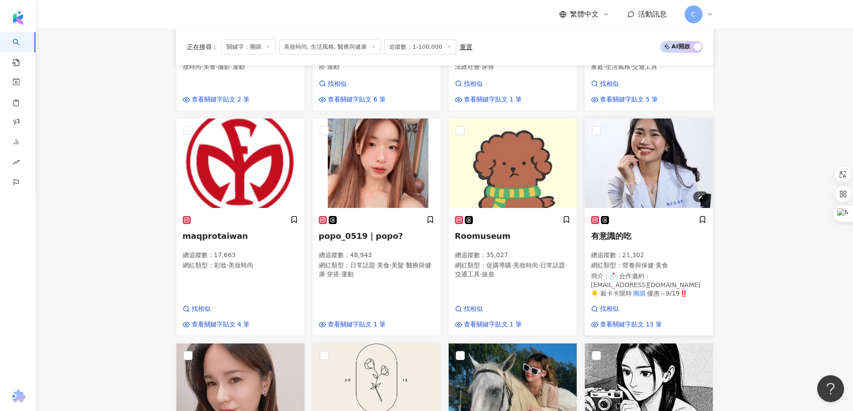
click at [646, 173] on img at bounding box center [649, 164] width 128 height 90
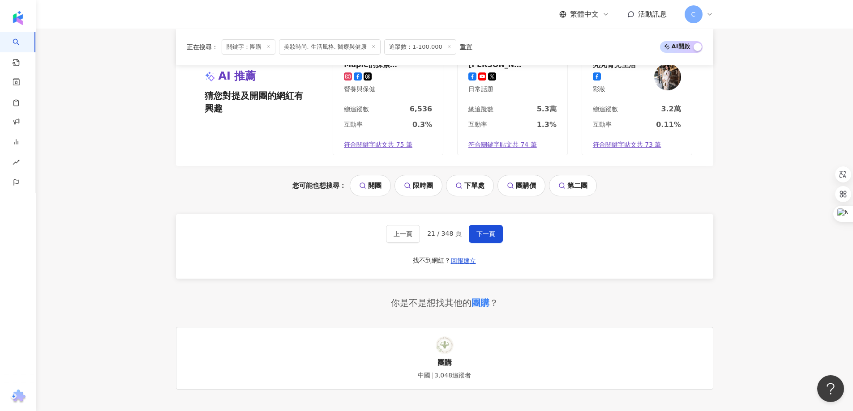
scroll to position [1042, 0]
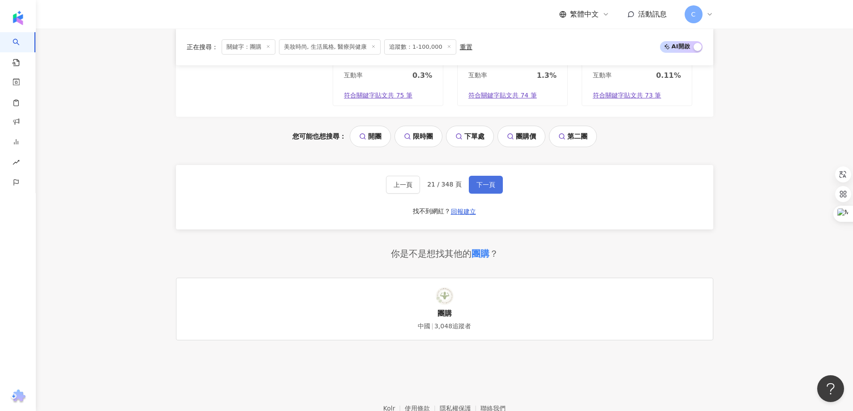
click at [484, 188] on span "下一頁" at bounding box center [485, 184] width 19 height 7
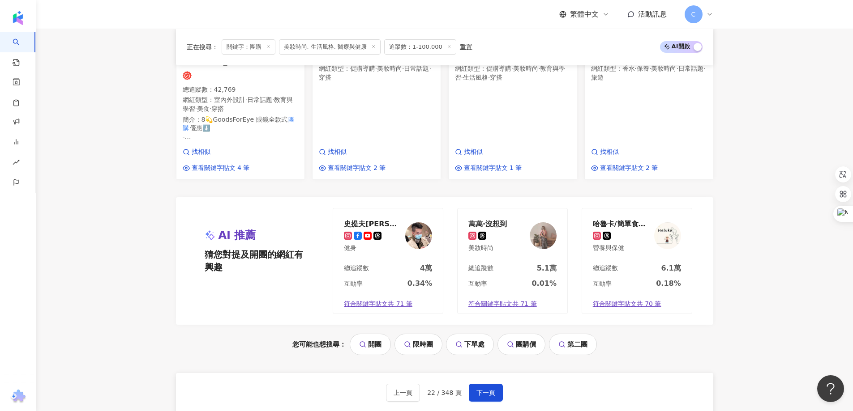
scroll to position [918, 0]
click at [481, 389] on span "下一頁" at bounding box center [485, 392] width 19 height 7
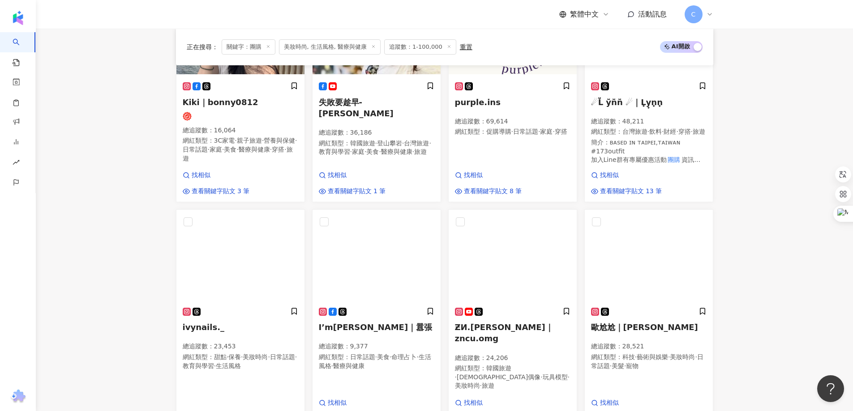
scroll to position [205, 0]
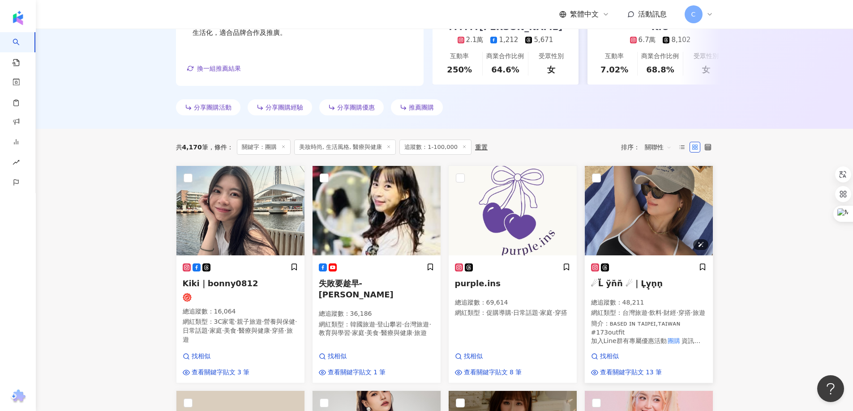
click at [666, 209] on img at bounding box center [649, 211] width 128 height 90
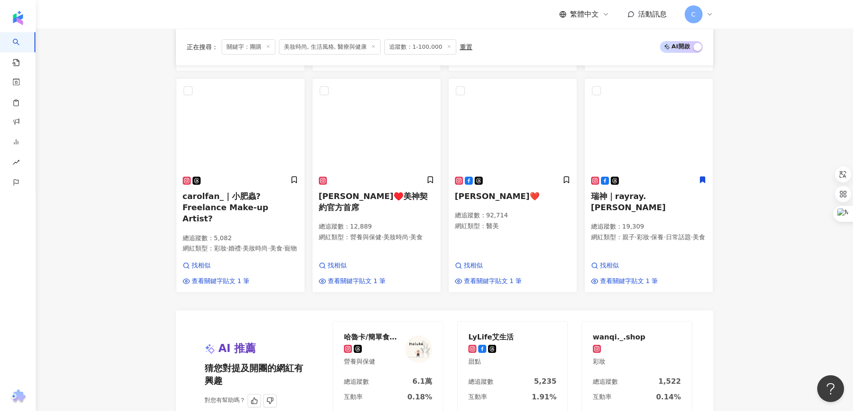
scroll to position [876, 0]
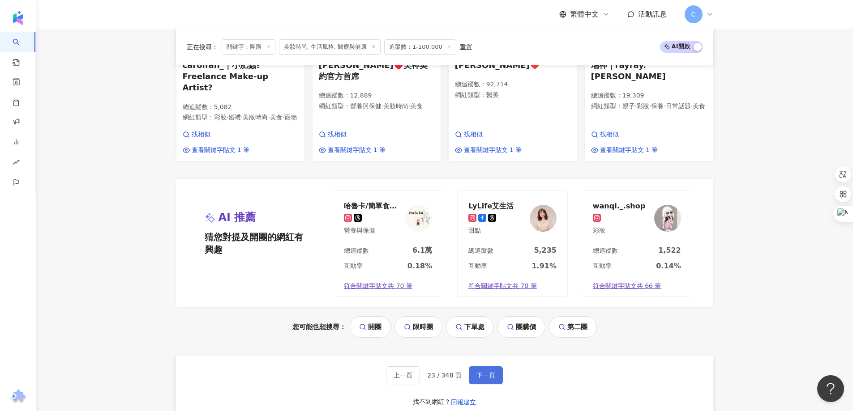
click at [487, 372] on span "下一頁" at bounding box center [485, 375] width 19 height 7
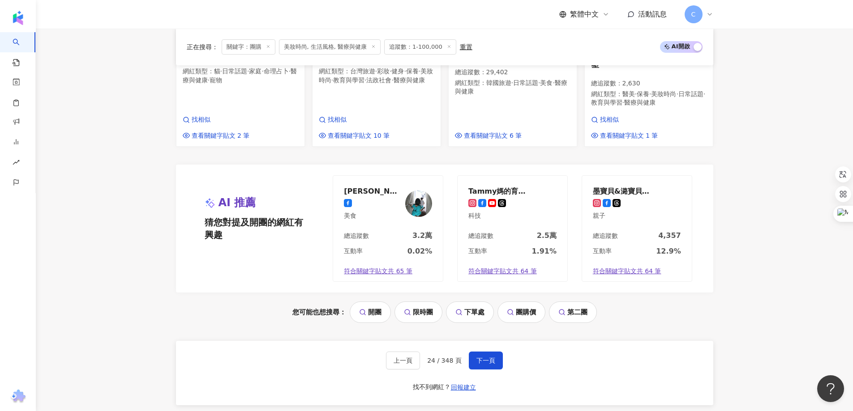
scroll to position [901, 0]
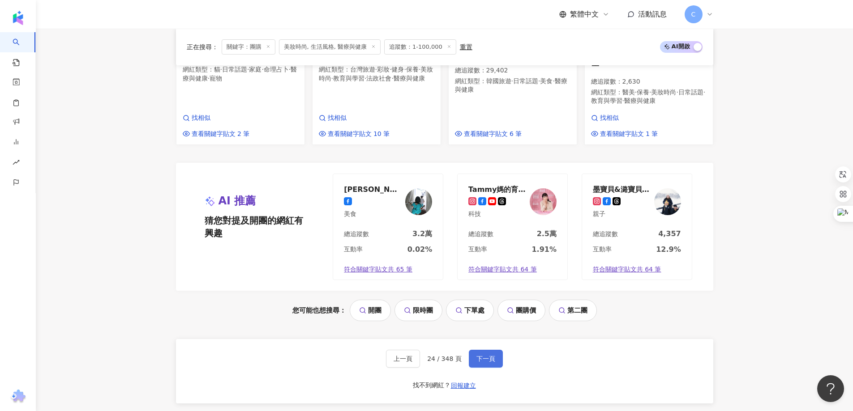
click at [493, 350] on button "下一頁" at bounding box center [486, 359] width 34 height 18
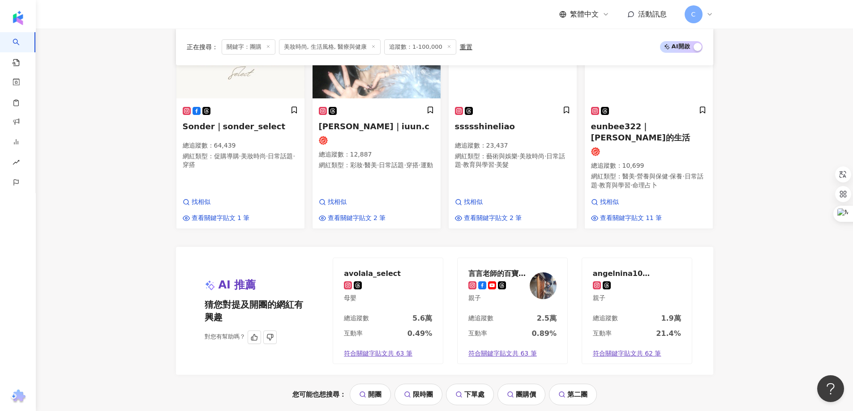
scroll to position [962, 0]
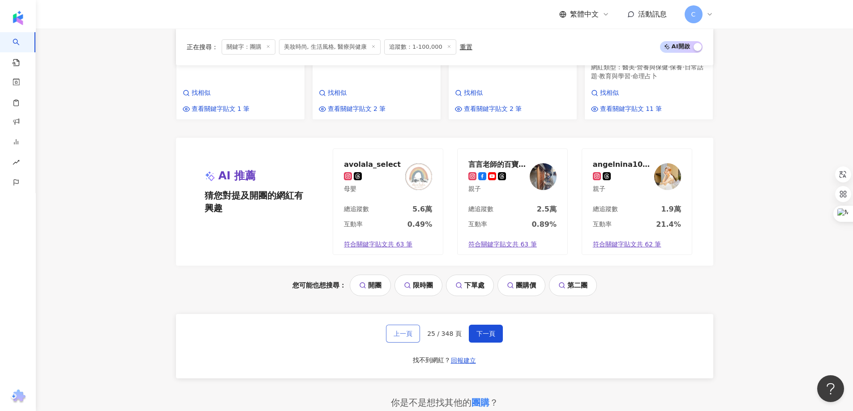
click at [403, 325] on button "上一頁" at bounding box center [403, 334] width 34 height 18
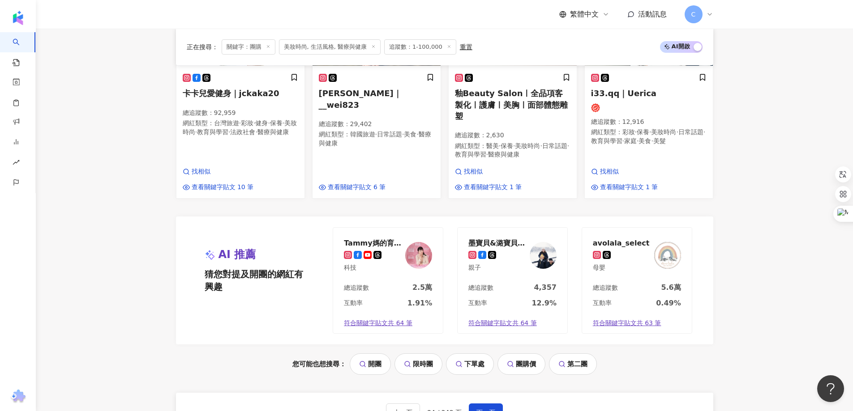
scroll to position [937, 0]
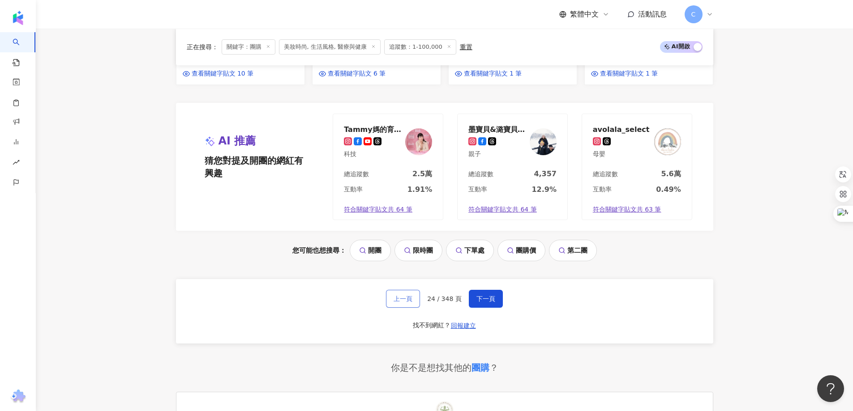
click at [408, 295] on span "上一頁" at bounding box center [402, 298] width 19 height 7
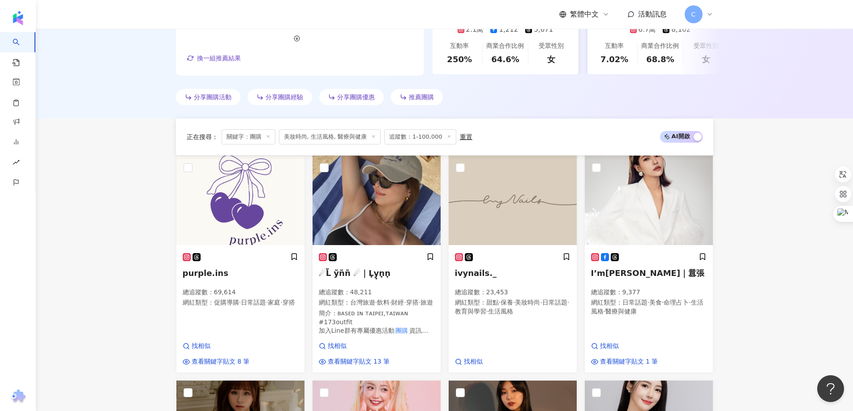
scroll to position [345, 0]
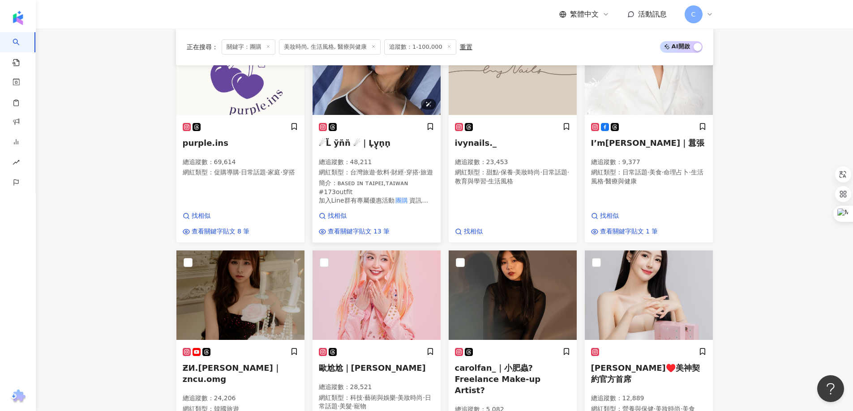
click at [375, 95] on img at bounding box center [376, 71] width 128 height 90
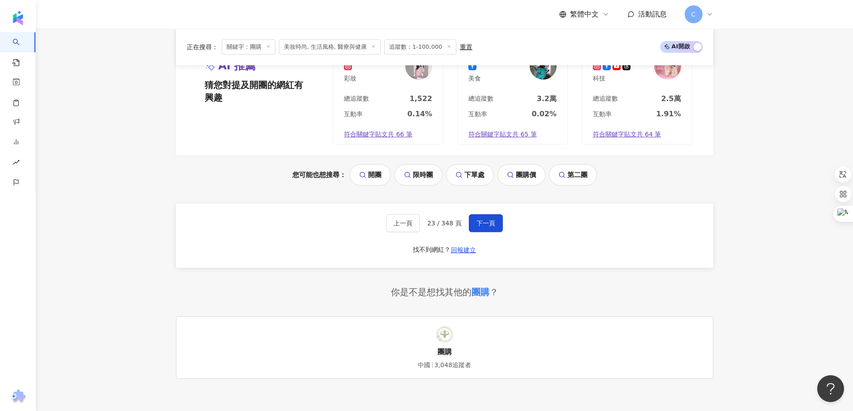
scroll to position [1106, 0]
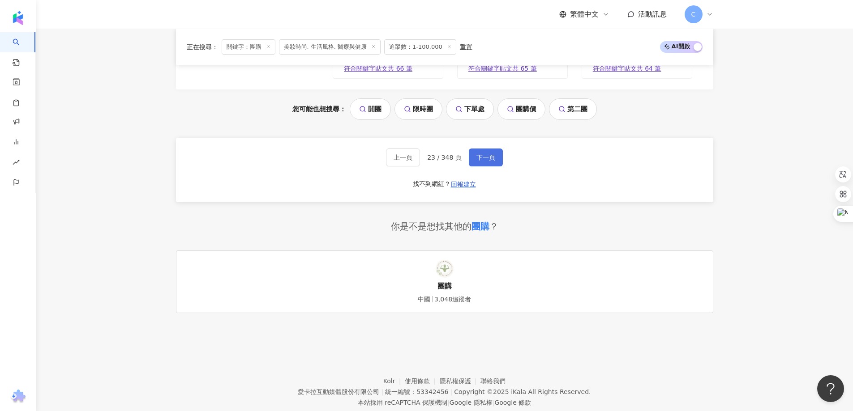
click at [480, 158] on span "下一頁" at bounding box center [485, 157] width 19 height 7
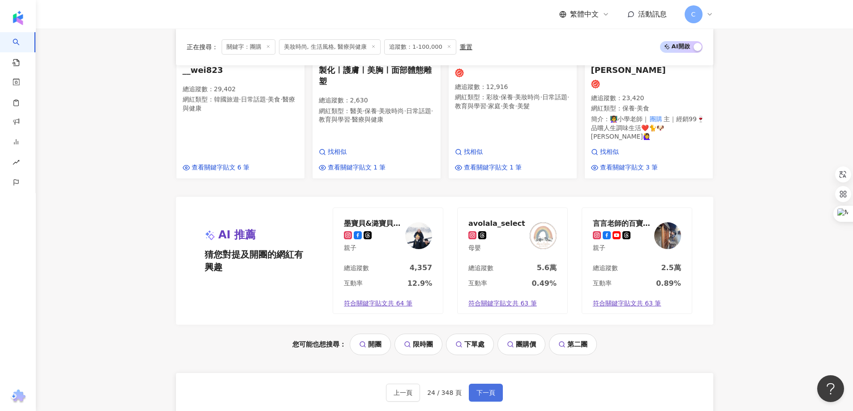
scroll to position [1102, 0]
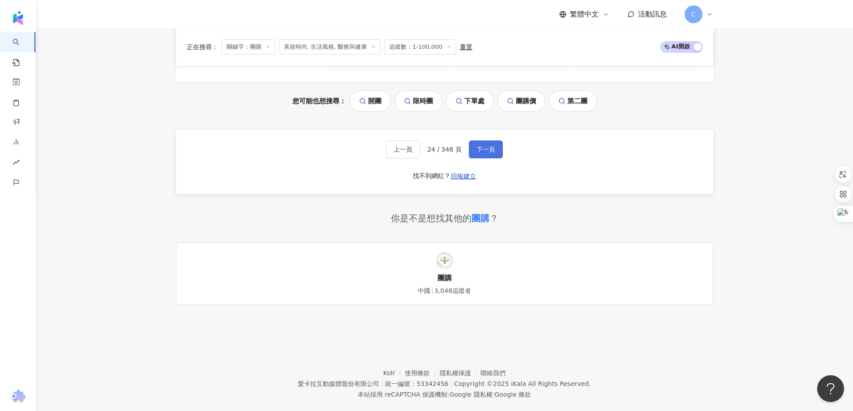
click at [481, 146] on span "下一頁" at bounding box center [485, 149] width 19 height 7
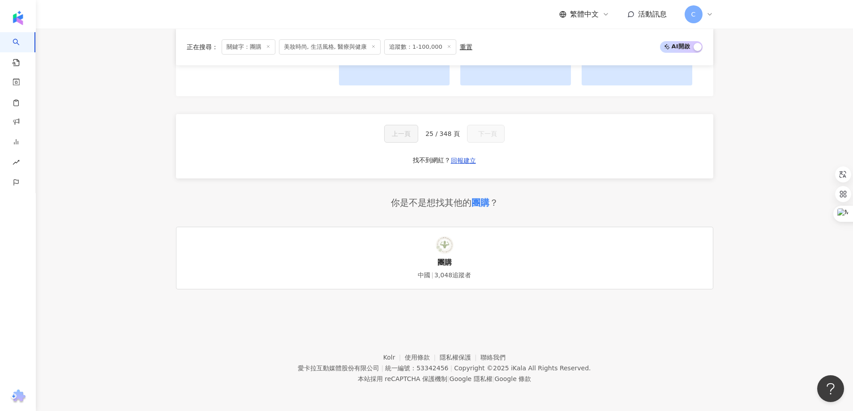
scroll to position [948, 0]
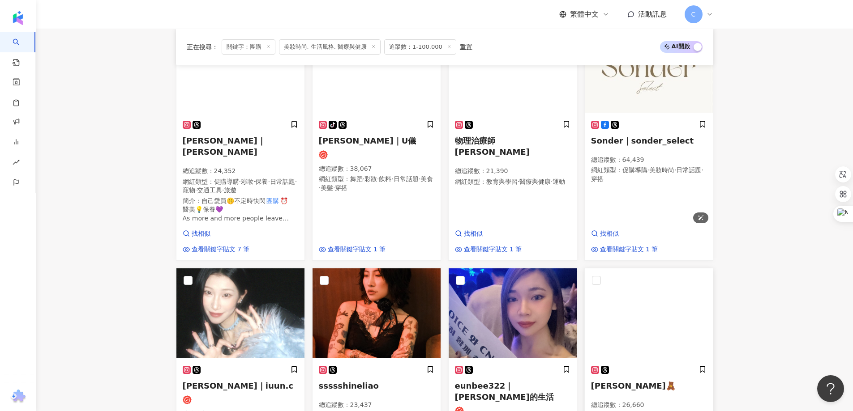
scroll to position [482, 0]
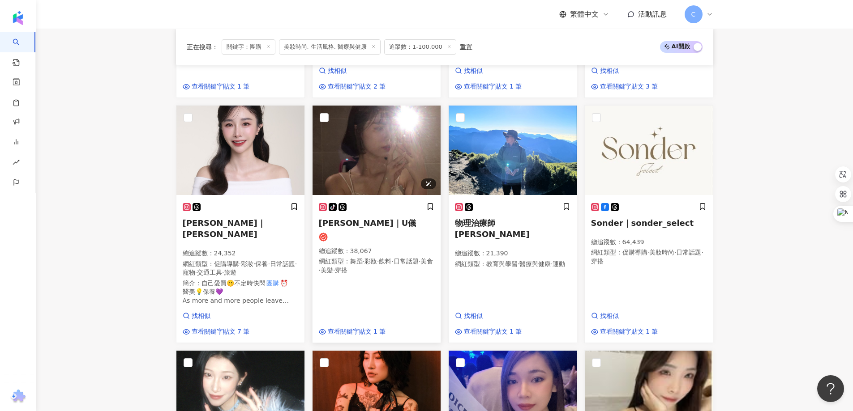
click at [378, 175] on img at bounding box center [376, 151] width 128 height 90
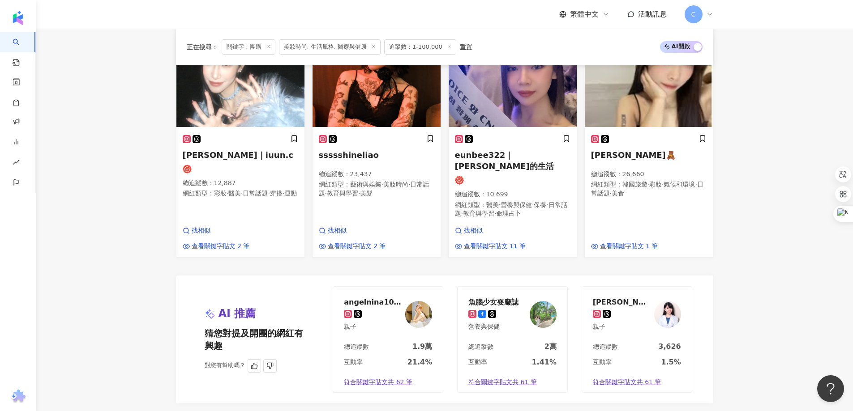
scroll to position [1064, 0]
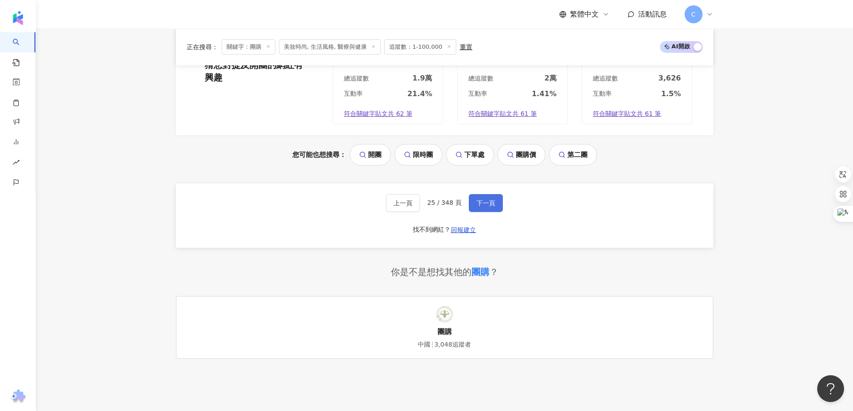
click at [488, 200] on span "下一頁" at bounding box center [485, 203] width 19 height 7
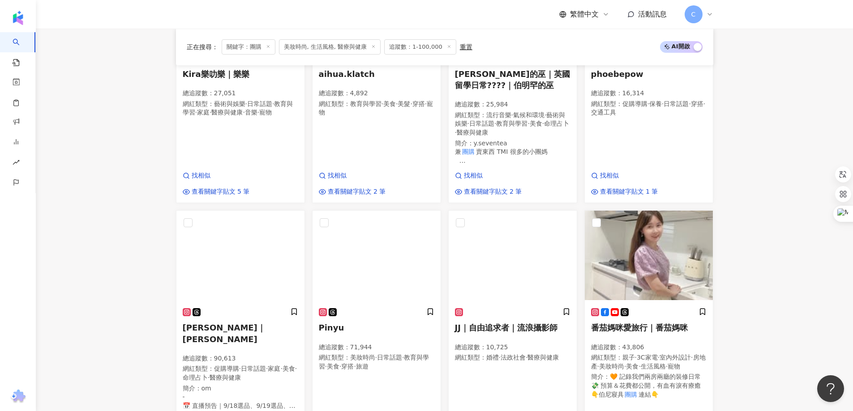
scroll to position [682, 0]
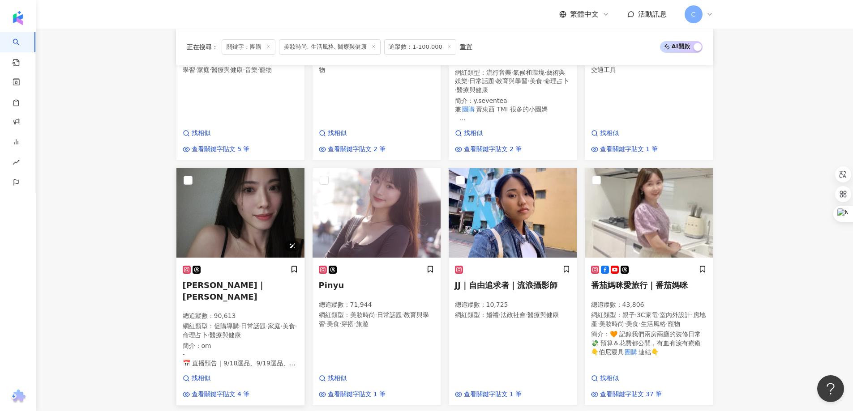
click at [261, 212] on img at bounding box center [240, 213] width 128 height 90
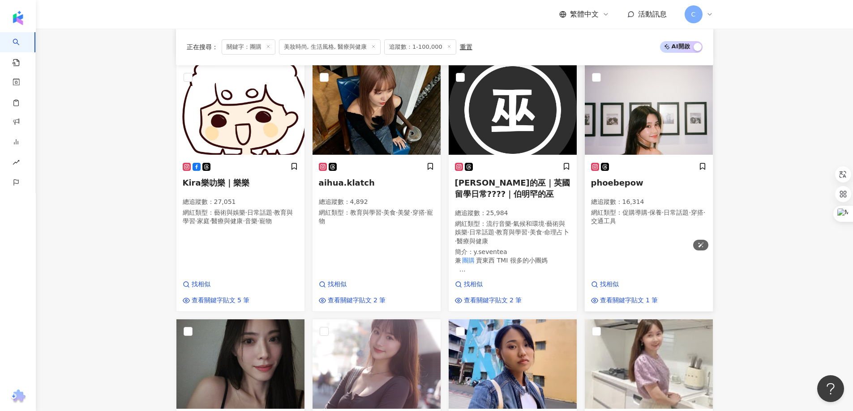
scroll to position [413, 0]
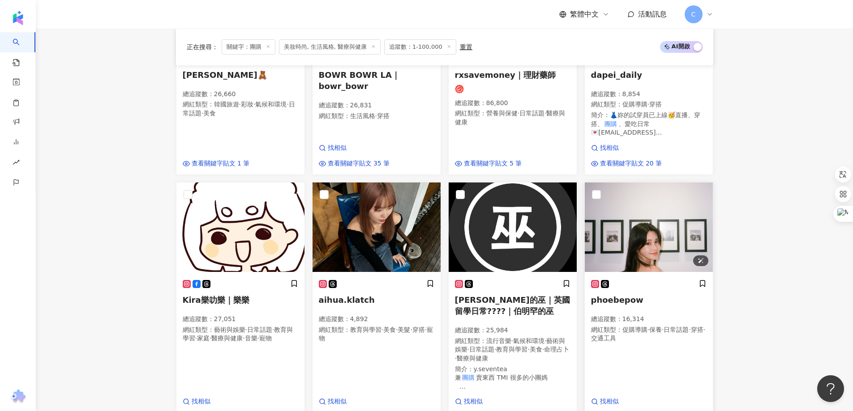
click at [665, 208] on img at bounding box center [649, 228] width 128 height 90
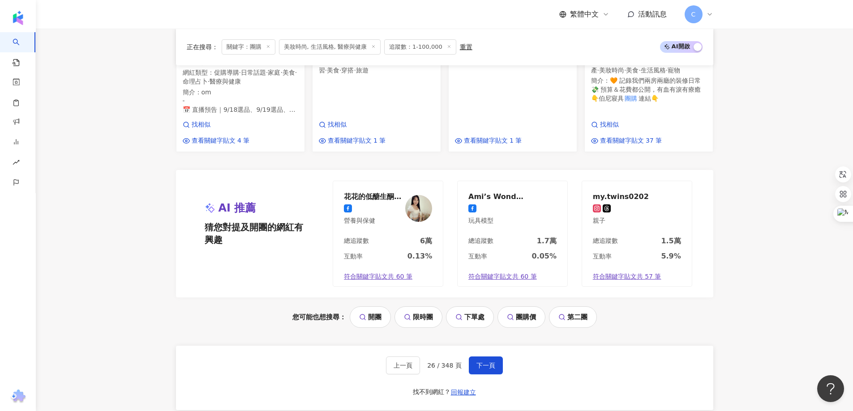
scroll to position [1040, 0]
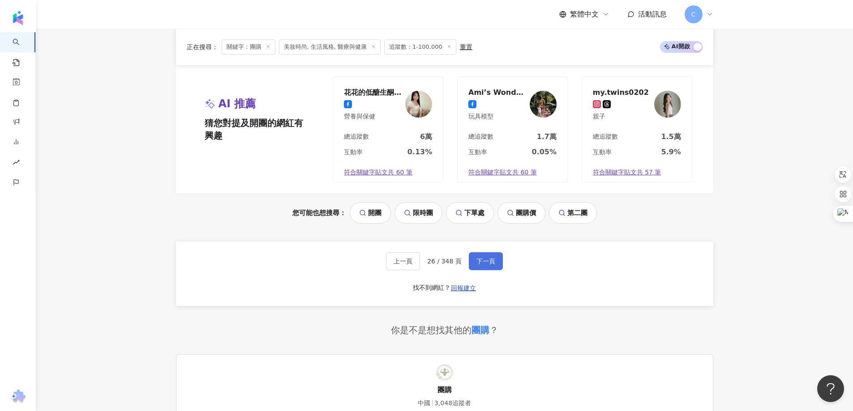
click at [483, 258] on span "下一頁" at bounding box center [485, 261] width 19 height 7
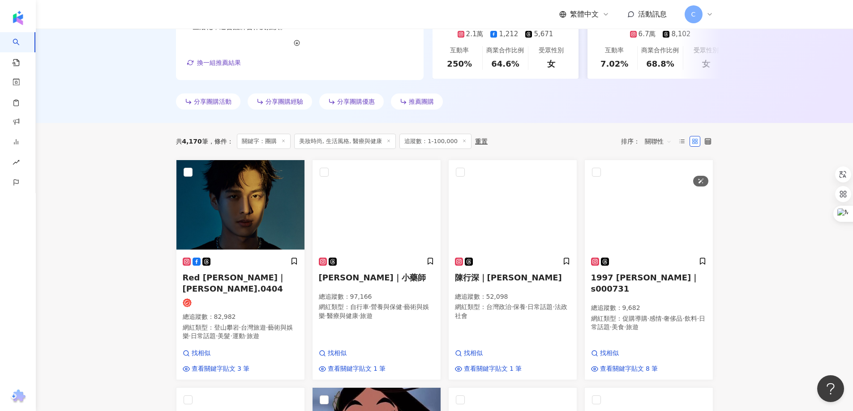
scroll to position [287, 0]
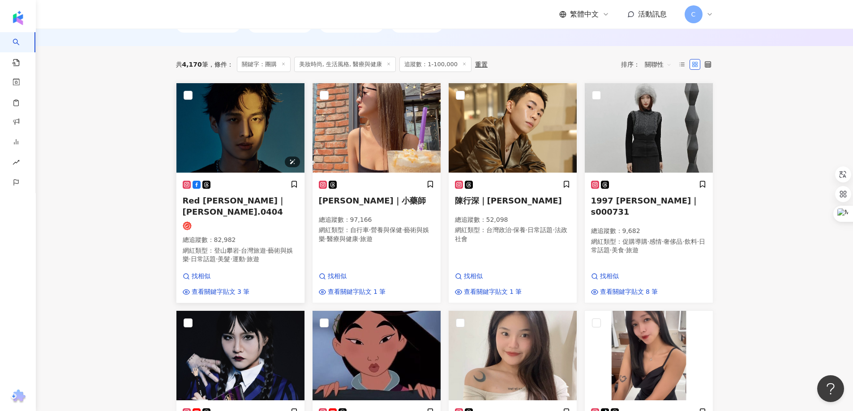
click at [234, 142] on img at bounding box center [240, 128] width 128 height 90
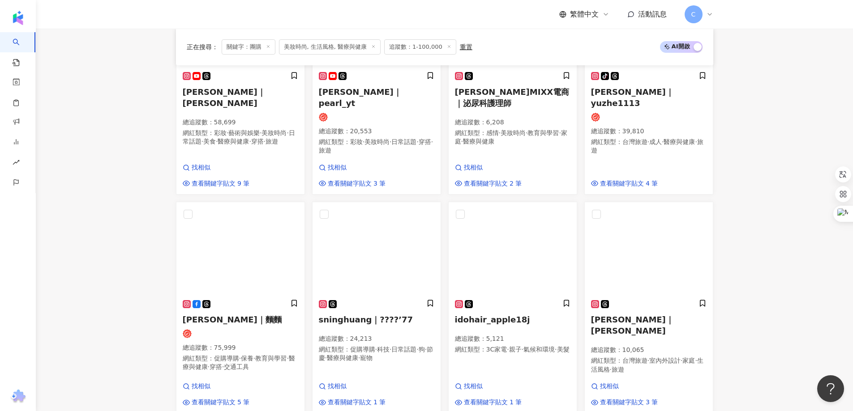
scroll to position [646, 0]
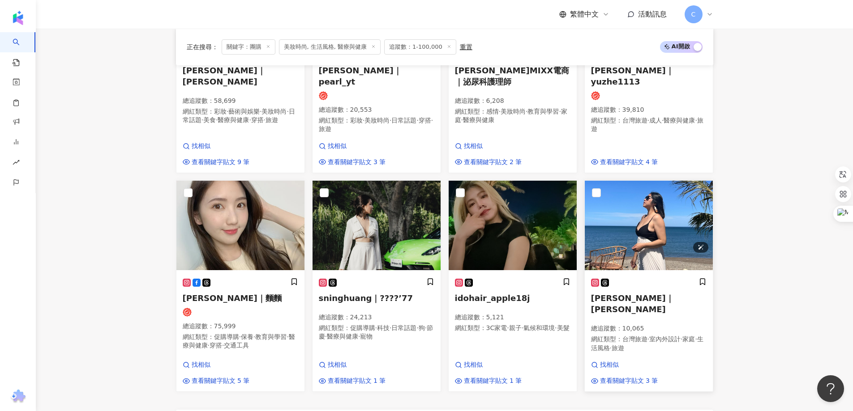
click at [663, 202] on img at bounding box center [649, 226] width 128 height 90
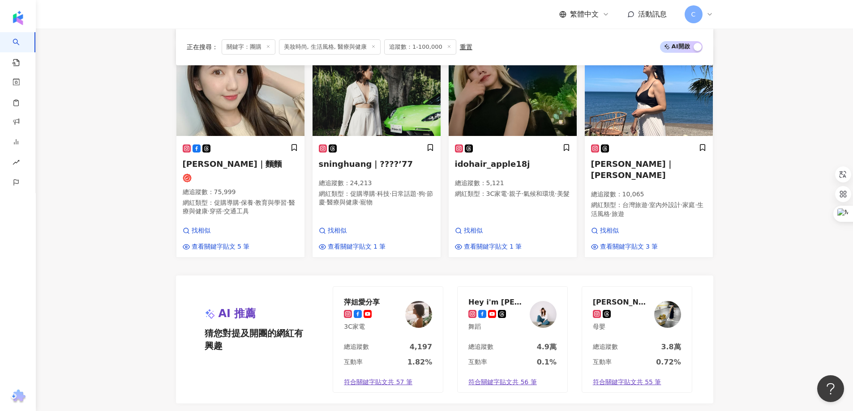
scroll to position [1048, 0]
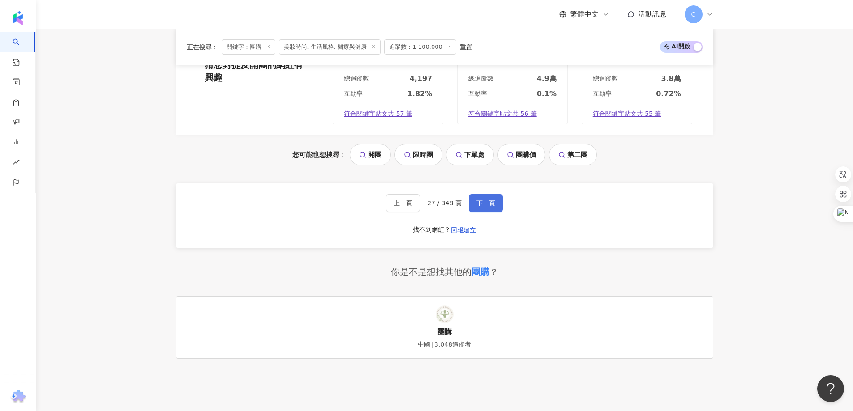
click at [480, 194] on button "下一頁" at bounding box center [486, 203] width 34 height 18
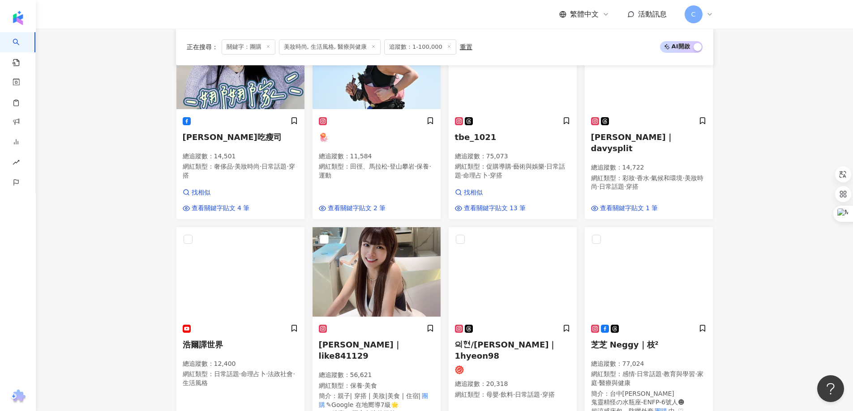
scroll to position [464, 0]
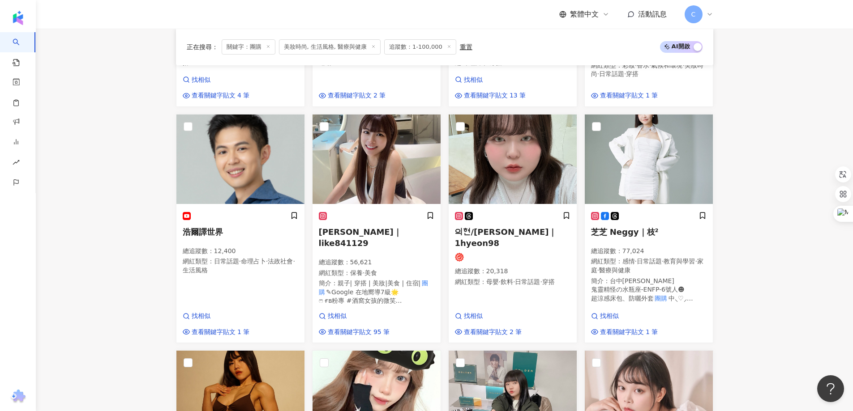
click at [753, 180] on main "不分平台 ** 台灣 搜尋 eeb6511c-459b-4be2-883b-33b8ef2ba368 60d209d3-c395-41c8-a69b-6b3e…" at bounding box center [444, 264] width 817 height 1398
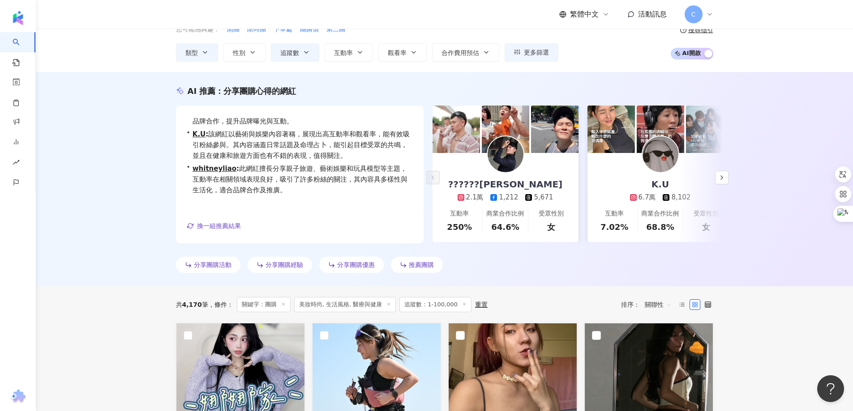
scroll to position [0, 0]
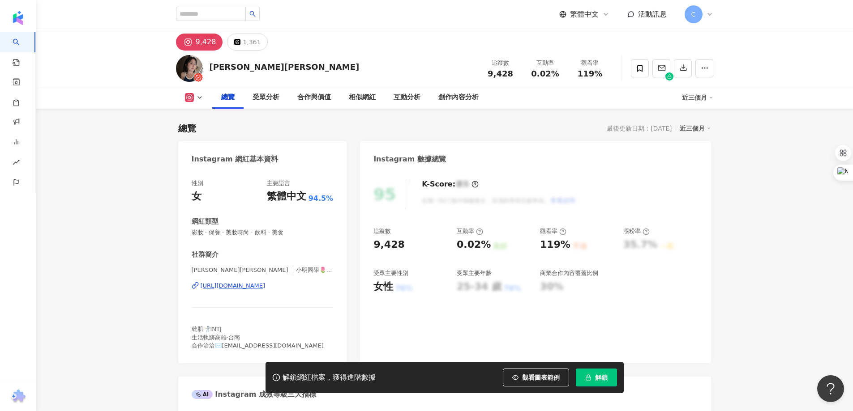
click at [256, 288] on div "[URL][DOMAIN_NAME]" at bounding box center [233, 286] width 65 height 8
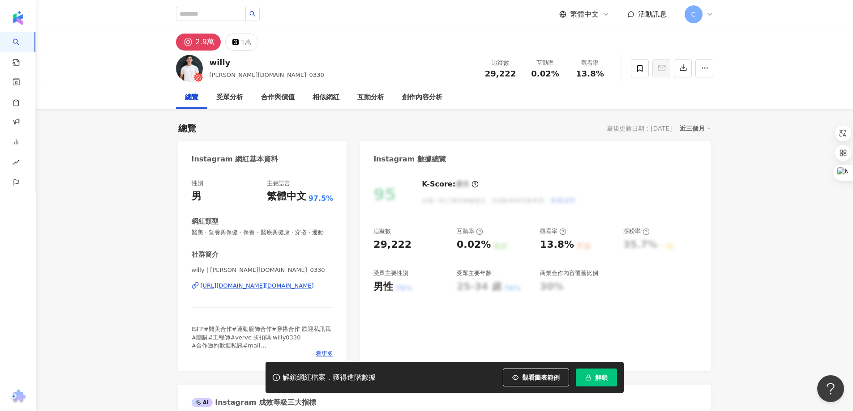
scroll to position [45, 0]
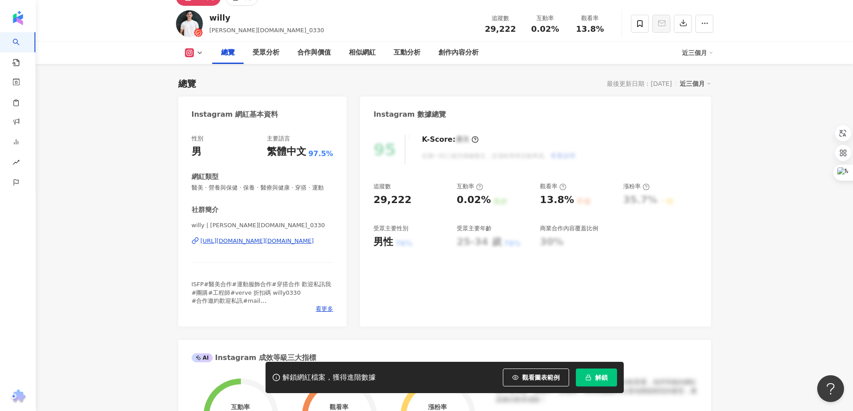
click at [263, 245] on div "https://www.instagram.com/willy.li_0330/" at bounding box center [257, 241] width 113 height 8
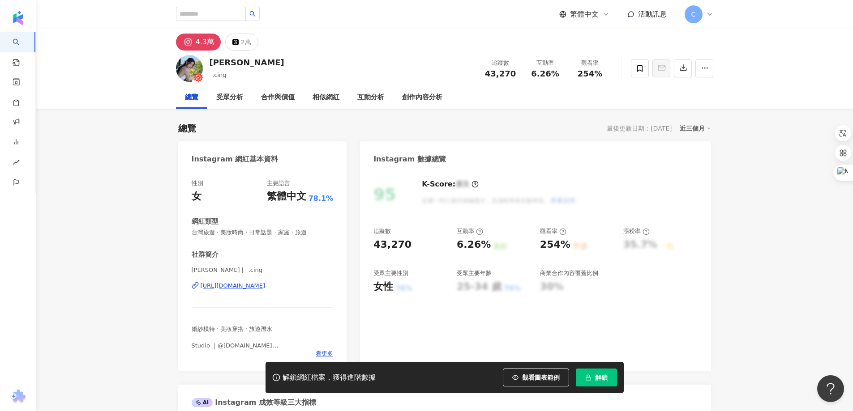
click at [262, 283] on div "https://www.instagram.com/_.cing_/" at bounding box center [233, 286] width 65 height 8
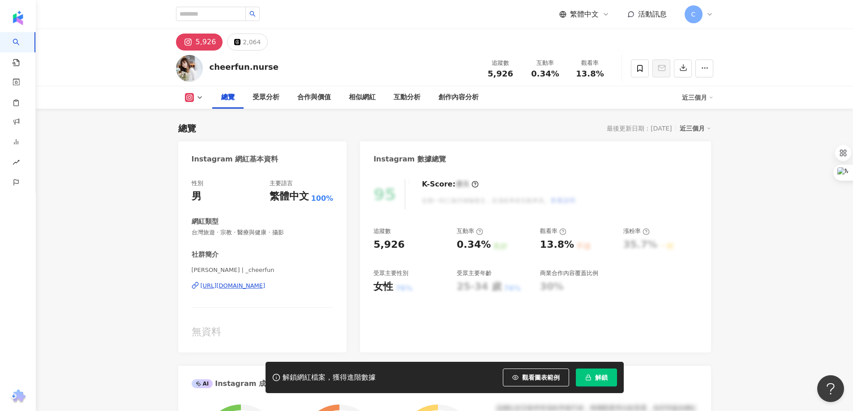
click at [265, 288] on div "https://www.instagram.com/_cheerfun/" at bounding box center [233, 286] width 65 height 8
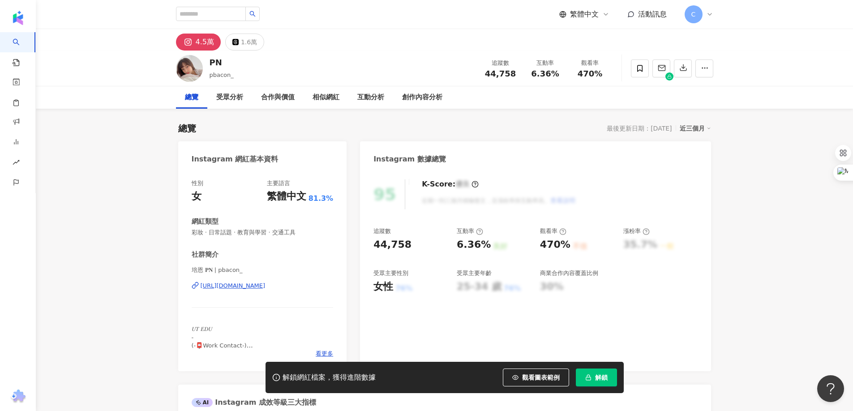
click at [253, 284] on div "https://www.instagram.com/pbacon_/" at bounding box center [233, 286] width 65 height 8
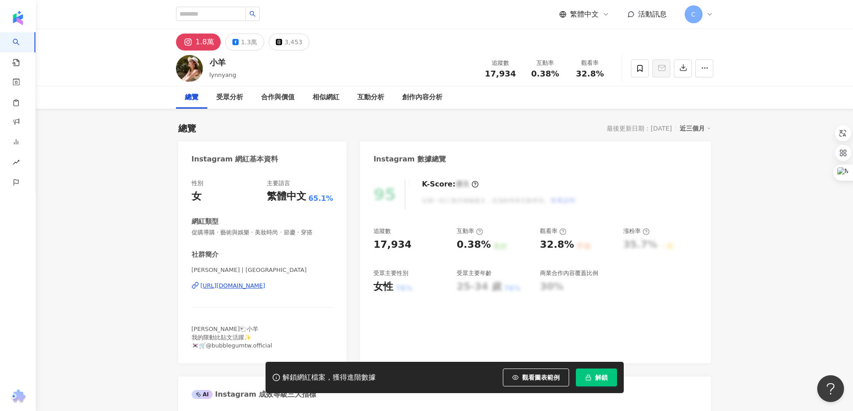
click at [260, 286] on div "https://www.instagram.com/lynnyang/" at bounding box center [233, 286] width 65 height 8
drag, startPoint x: 239, startPoint y: 74, endPoint x: 179, endPoint y: 30, distance: 74.0
click at [206, 63] on div "小羊 lynnyang 追蹤數 17,934 互動率 0.38% 觀看率 32.8%" at bounding box center [444, 68] width 573 height 35
copy div "小羊 lynnyang"
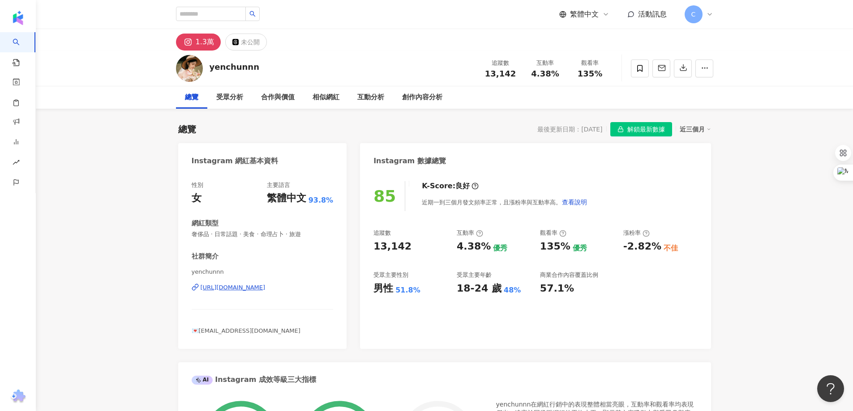
click at [265, 289] on div "[URL][DOMAIN_NAME]" at bounding box center [233, 288] width 65 height 8
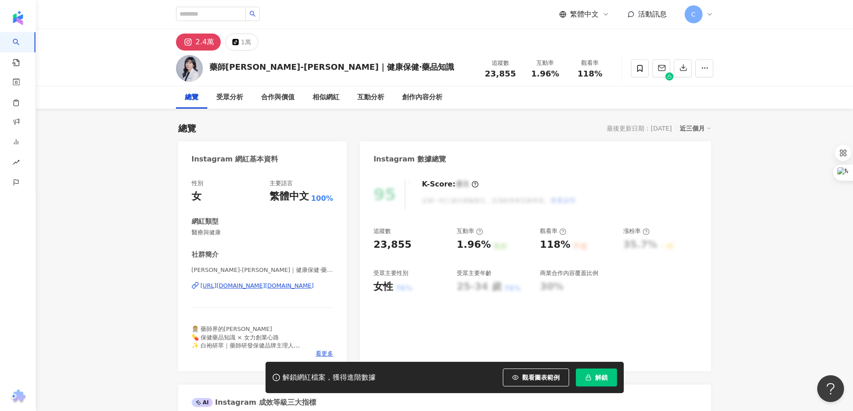
click at [265, 286] on div "https://www.instagram.com/tsai.pharm/" at bounding box center [257, 286] width 113 height 8
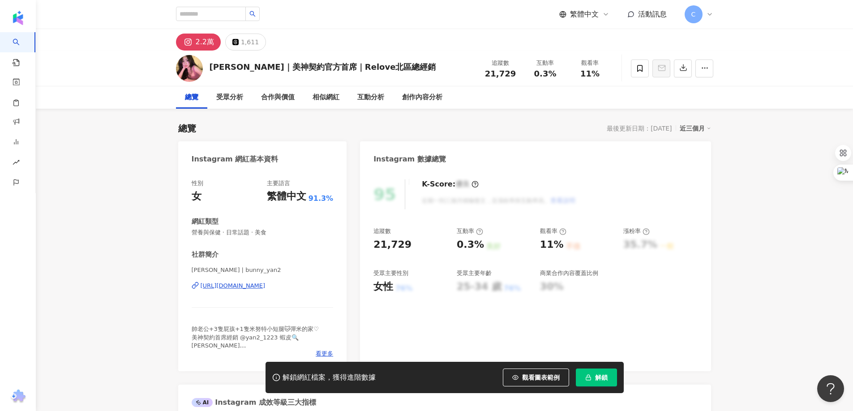
click at [265, 286] on div "[URL][DOMAIN_NAME]" at bounding box center [233, 286] width 65 height 8
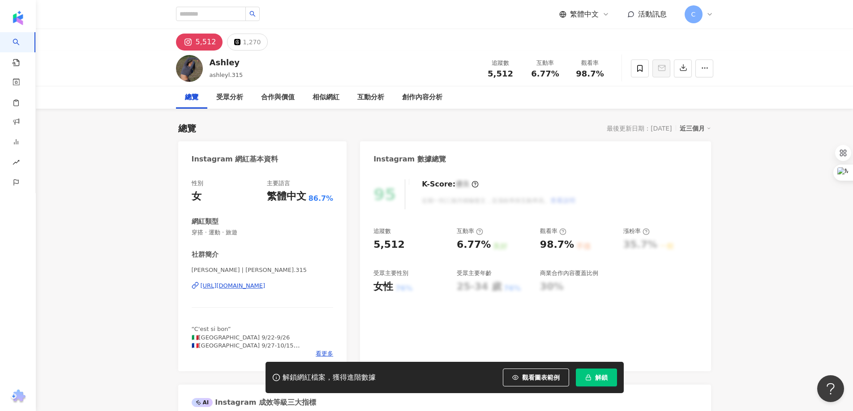
click at [263, 286] on div "https://www.instagram.com/ashleyl.315/" at bounding box center [233, 286] width 65 height 8
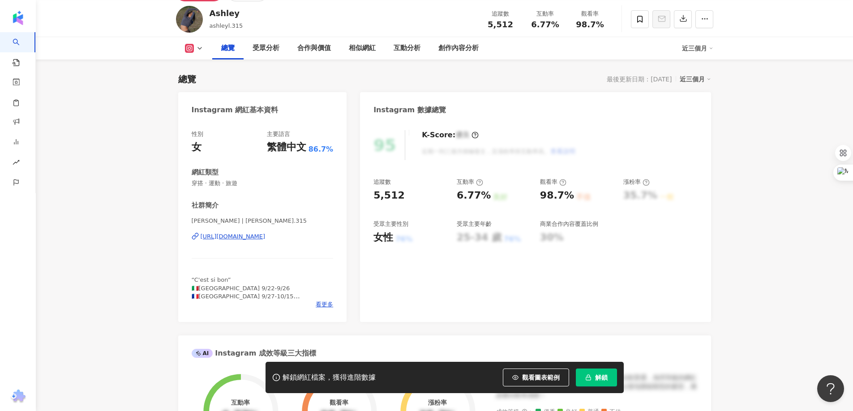
scroll to position [45, 0]
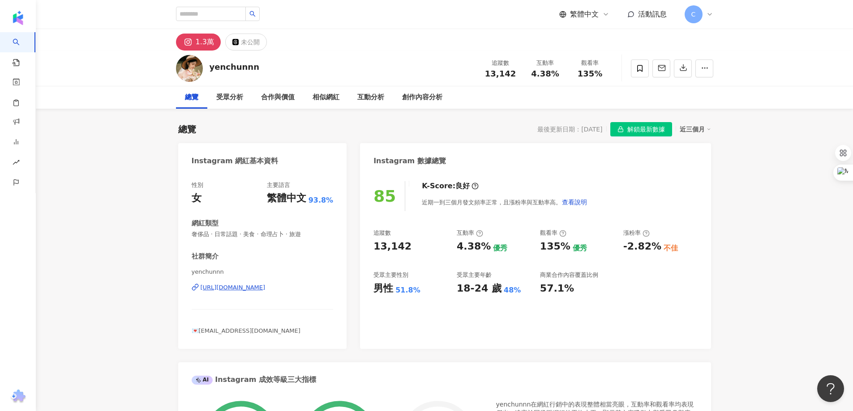
click at [207, 267] on div "社群簡介 yenchunnn [URL][DOMAIN_NAME] 💌[EMAIL_ADDRESS][DOMAIN_NAME]" at bounding box center [263, 293] width 142 height 83
click at [208, 271] on span "yenchunnn" at bounding box center [263, 272] width 142 height 8
copy span "yenchunnn"
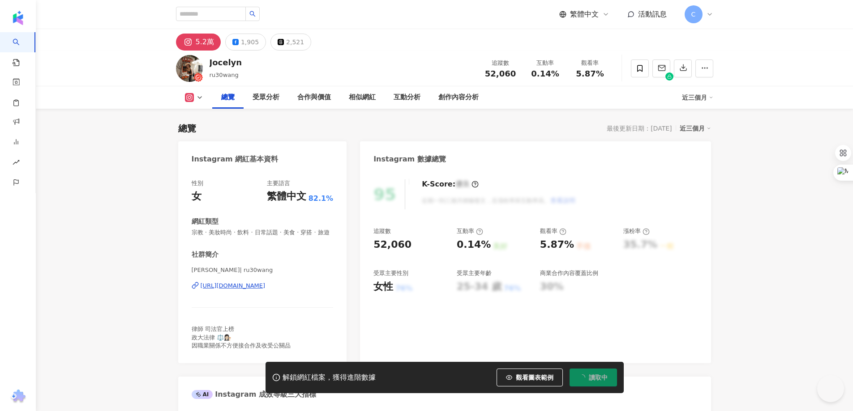
click at [239, 290] on div "[URL][DOMAIN_NAME]" at bounding box center [233, 286] width 65 height 8
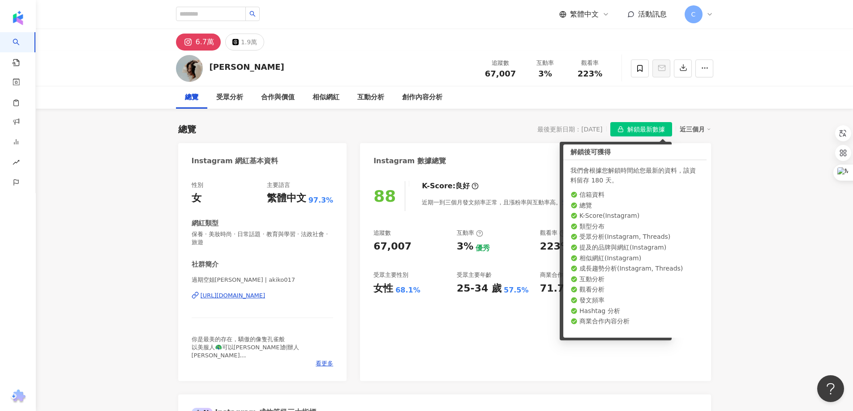
click at [240, 297] on div "https://www.instagram.com/akiko017/" at bounding box center [233, 296] width 65 height 8
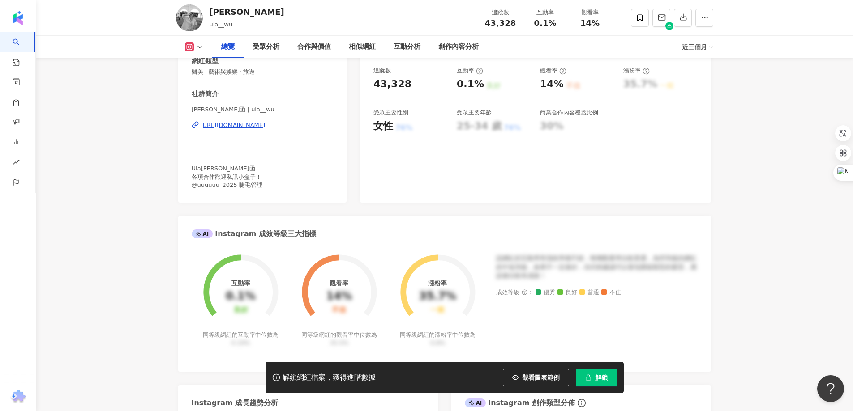
scroll to position [45, 0]
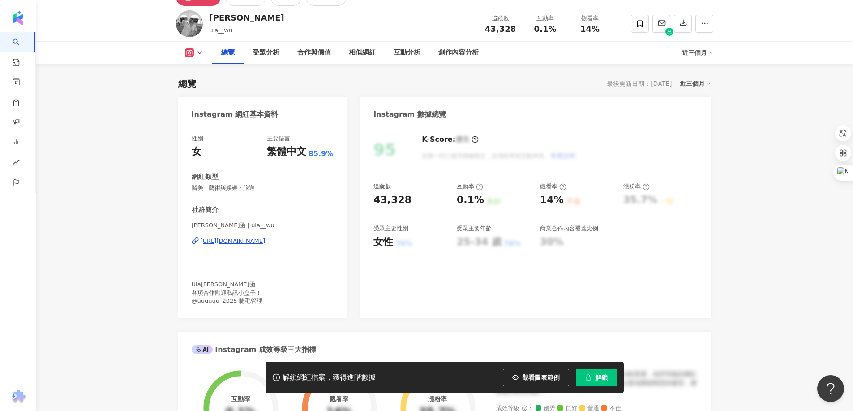
click at [265, 241] on div "[URL][DOMAIN_NAME]" at bounding box center [233, 241] width 65 height 8
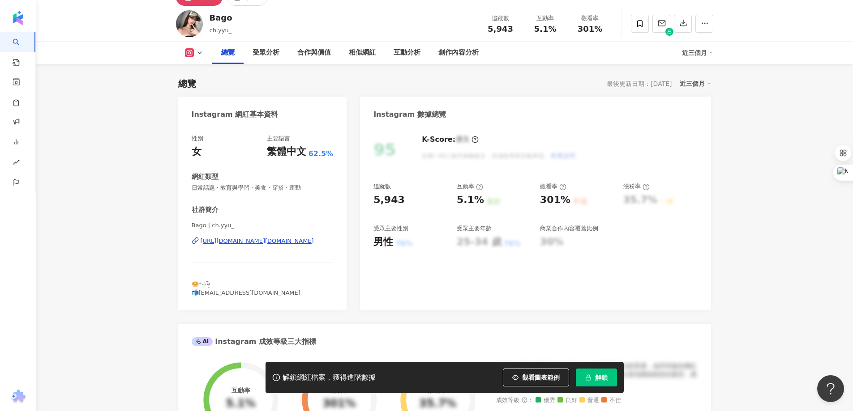
click at [255, 244] on div "https://www.instagram.com/ch.yyu_/" at bounding box center [257, 241] width 113 height 8
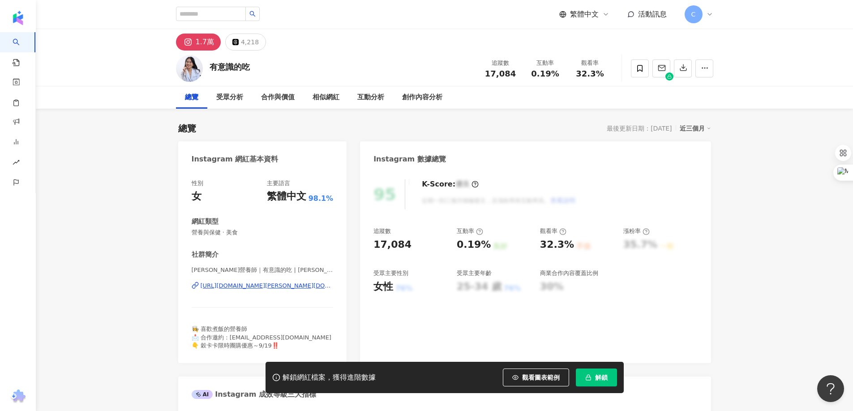
click at [274, 286] on div "[URL][DOMAIN_NAME][PERSON_NAME][DOMAIN_NAME]" at bounding box center [267, 286] width 133 height 8
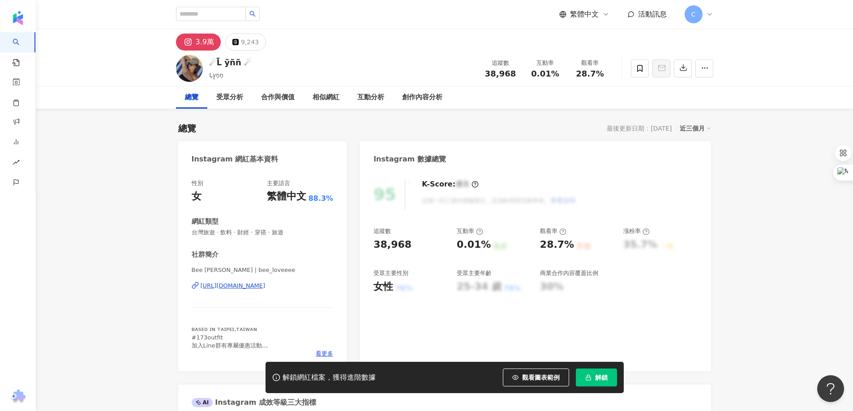
click at [265, 284] on div "[URL][DOMAIN_NAME]" at bounding box center [233, 286] width 65 height 8
click at [295, 287] on div "[PERSON_NAME] | bee_loveeee [URL][DOMAIN_NAME]" at bounding box center [263, 292] width 142 height 52
click at [265, 282] on div "[URL][DOMAIN_NAME]" at bounding box center [233, 286] width 65 height 8
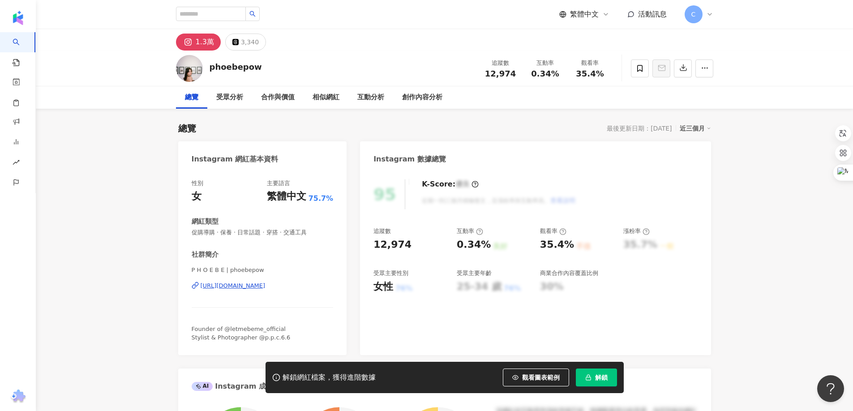
click at [265, 285] on div "https://www.instagram.com/phoebepow/" at bounding box center [233, 286] width 65 height 8
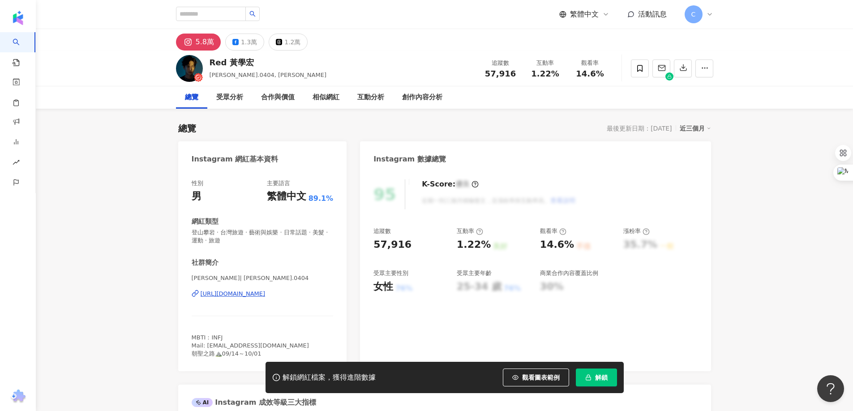
click at [249, 296] on div "https://www.instagram.com/huang.0404/" at bounding box center [233, 294] width 65 height 8
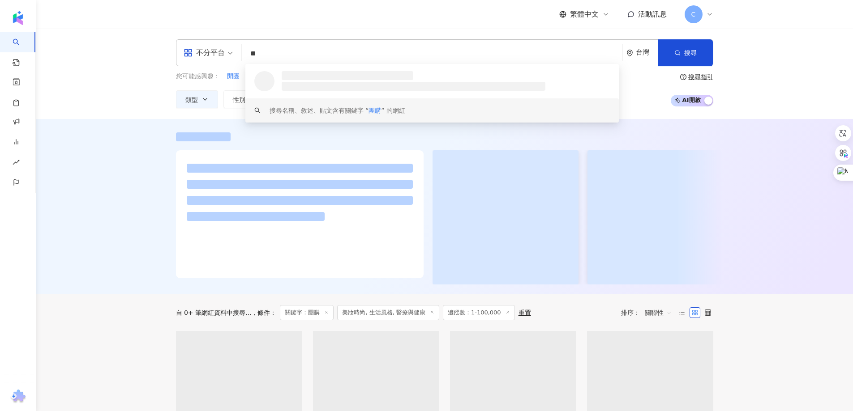
click at [300, 56] on input "**" at bounding box center [431, 53] width 373 height 17
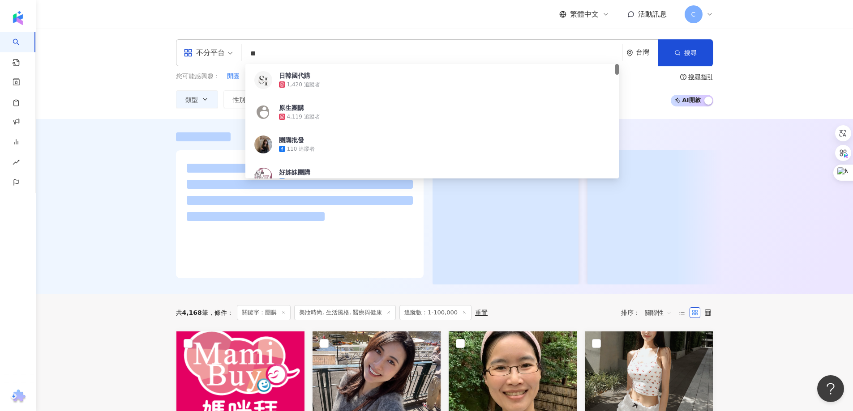
type input "*"
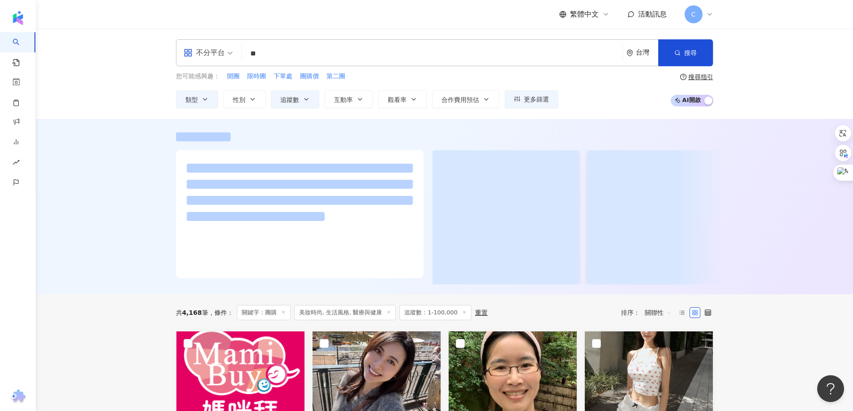
type input "*"
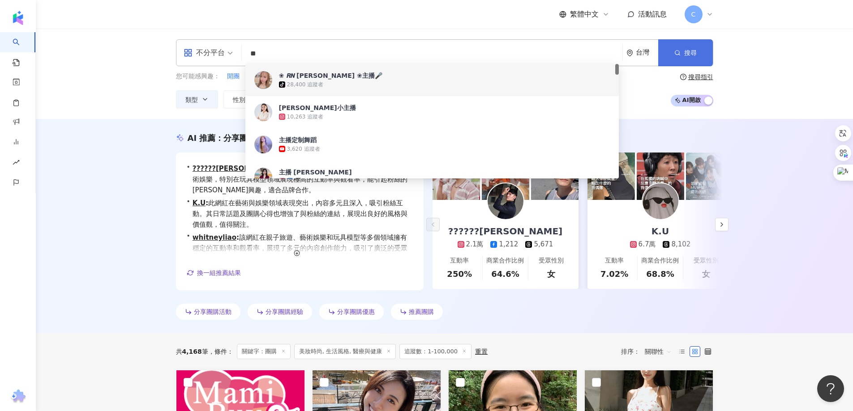
type input "**"
click at [688, 54] on span "搜尋" at bounding box center [690, 52] width 13 height 7
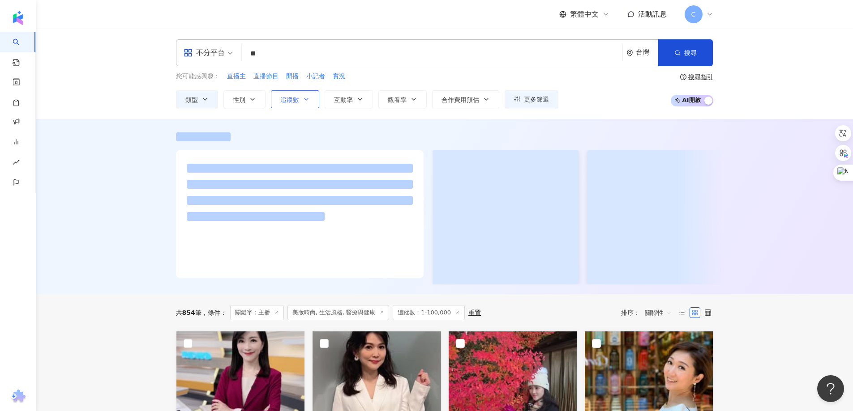
click at [299, 99] on button "追蹤數" at bounding box center [295, 99] width 48 height 18
click at [753, 65] on div "不分平台 ** 台灣 搜尋 3d1c9153-24a5-4768-b1f3-63ed33252d41 4a9e7fdb-f60a-491b-971f-c632…" at bounding box center [444, 74] width 817 height 90
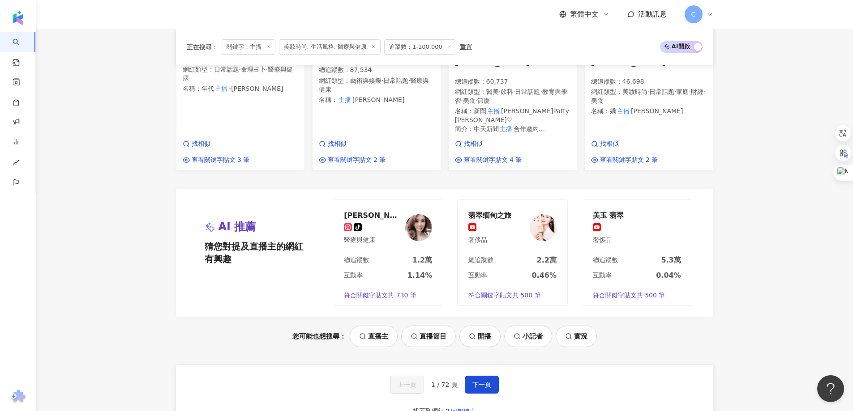
scroll to position [889, 0]
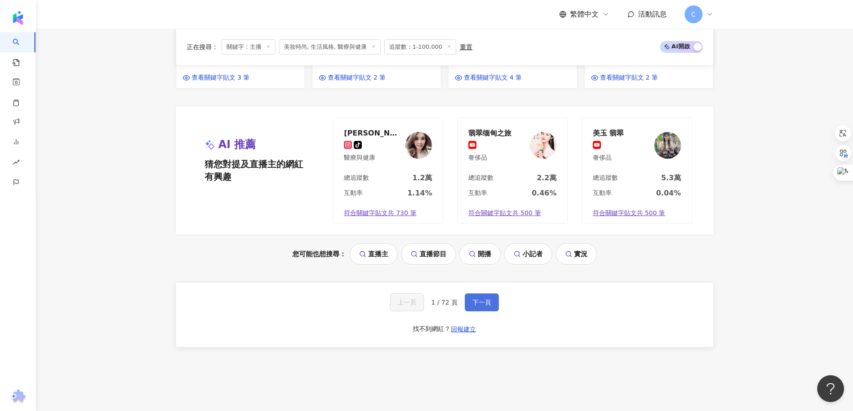
click at [482, 294] on button "下一頁" at bounding box center [482, 303] width 34 height 18
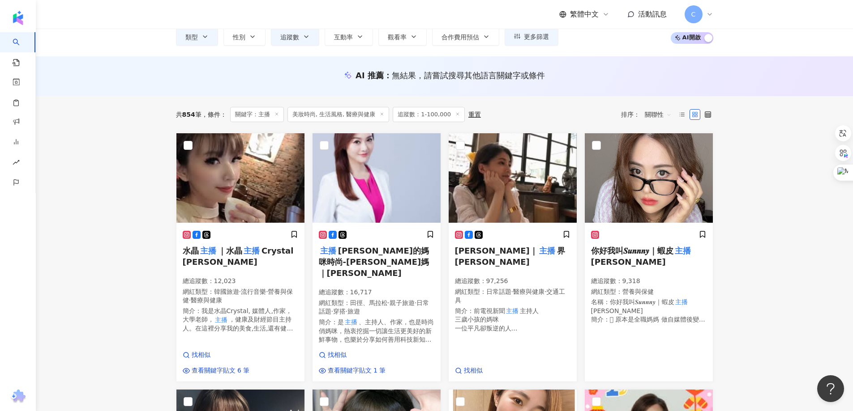
scroll to position [0, 0]
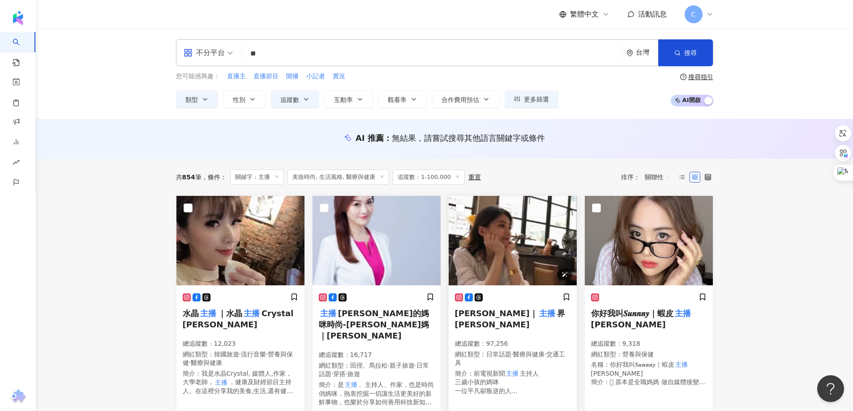
click at [510, 234] on img at bounding box center [513, 241] width 128 height 90
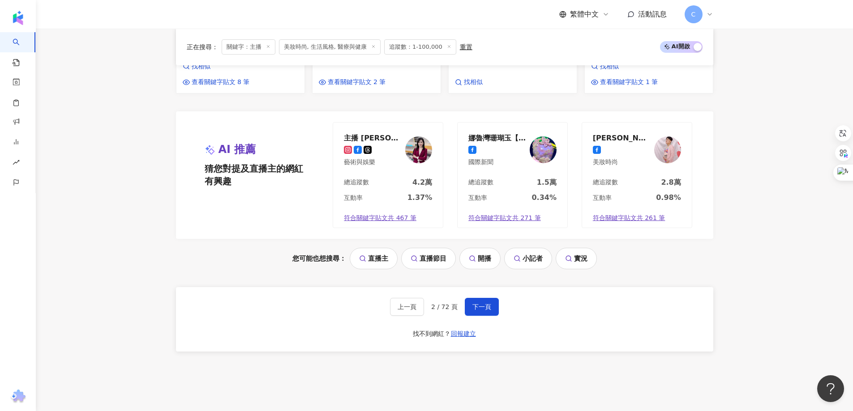
scroll to position [876, 0]
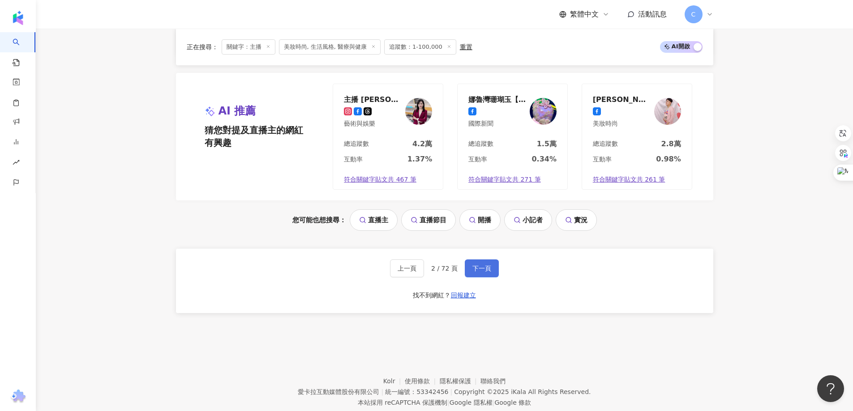
click at [477, 260] on button "下一頁" at bounding box center [482, 269] width 34 height 18
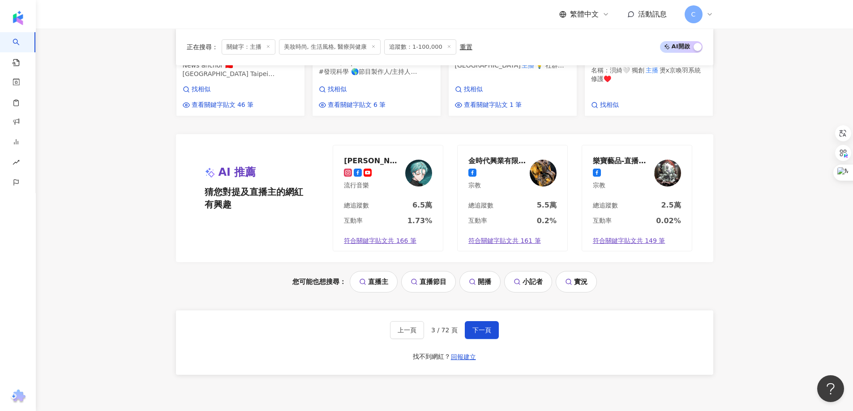
scroll to position [893, 0]
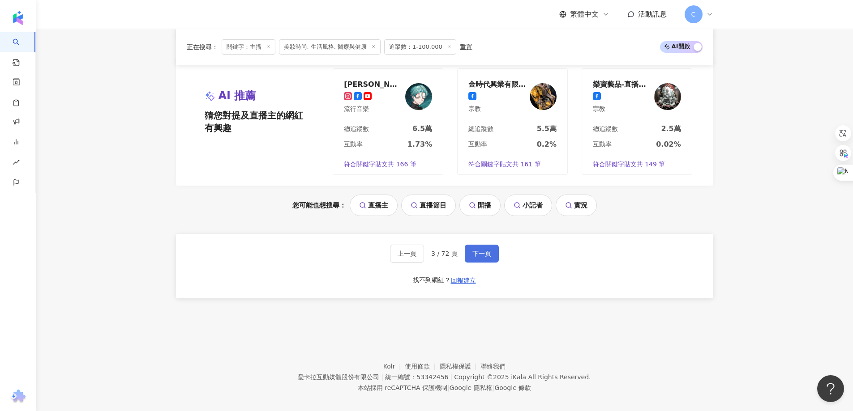
click at [484, 250] on span "下一頁" at bounding box center [481, 253] width 19 height 7
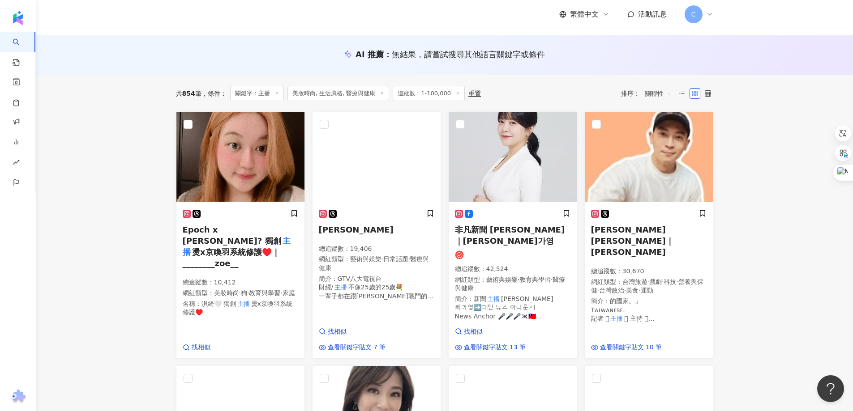
scroll to position [0, 0]
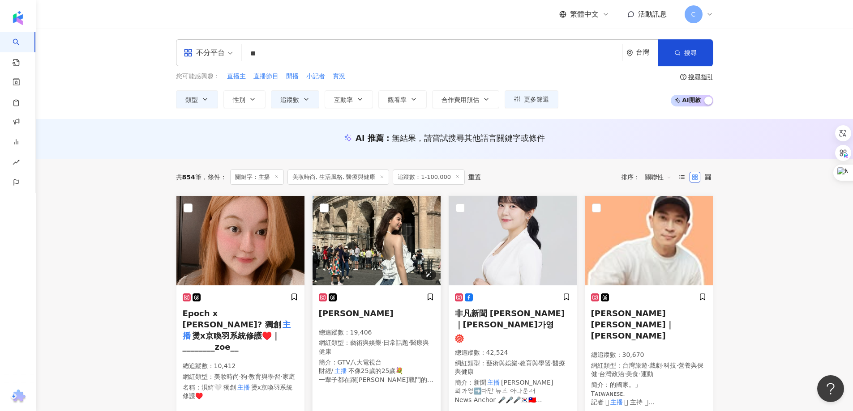
click at [350, 234] on img at bounding box center [376, 241] width 128 height 90
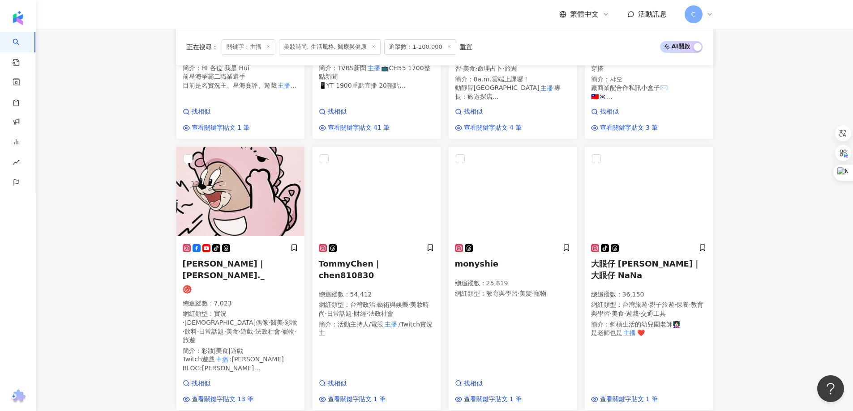
scroll to position [761, 0]
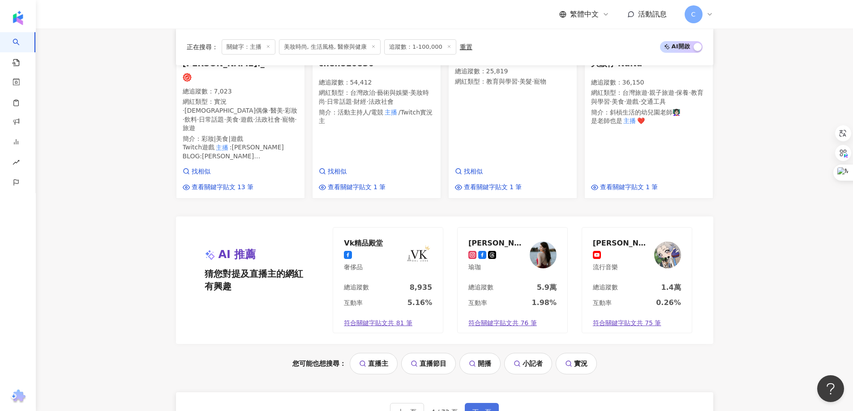
click at [480, 409] on span "下一頁" at bounding box center [481, 412] width 19 height 7
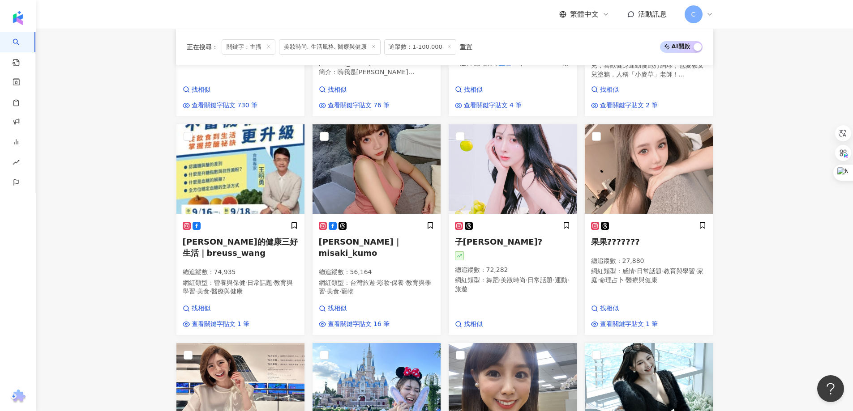
scroll to position [474, 0]
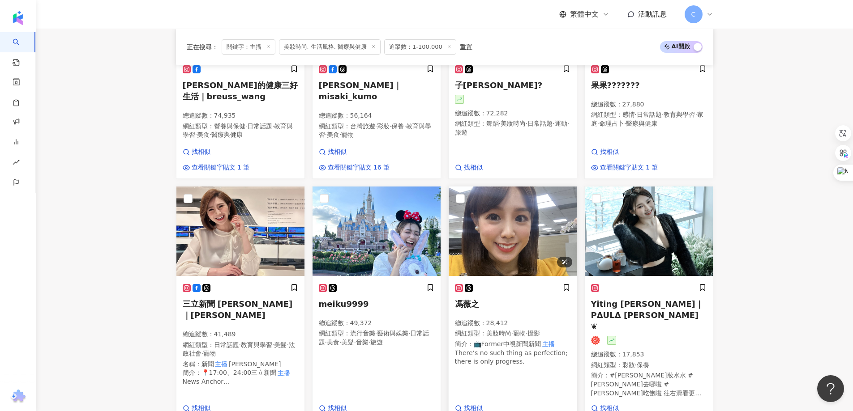
click at [514, 232] on img at bounding box center [513, 232] width 128 height 90
click at [221, 235] on img at bounding box center [240, 232] width 128 height 90
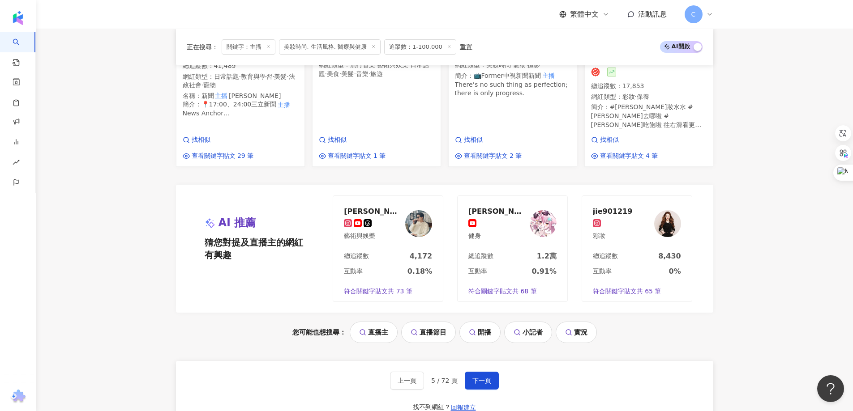
drag, startPoint x: 478, startPoint y: 362, endPoint x: 481, endPoint y: 350, distance: 12.5
click at [478, 377] on span "下一頁" at bounding box center [481, 380] width 19 height 7
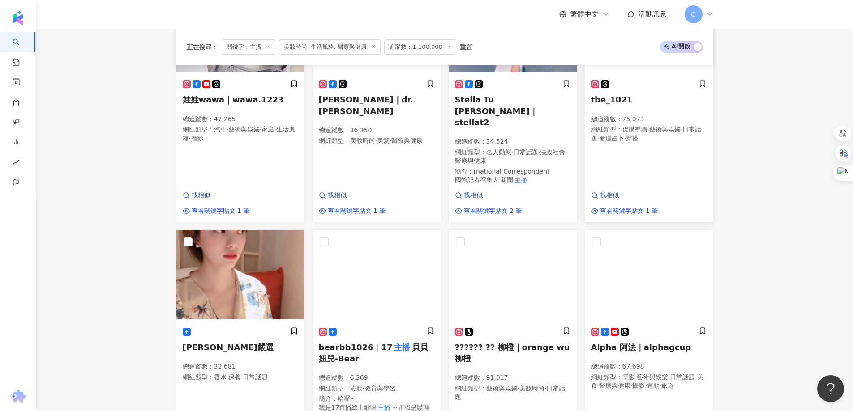
scroll to position [401, 0]
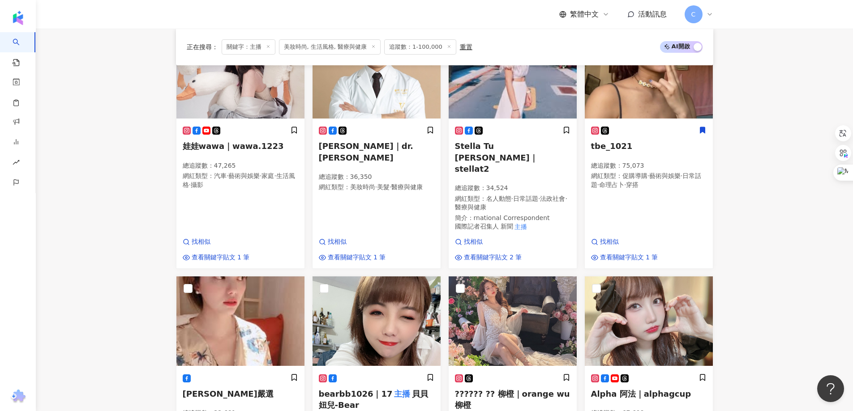
click at [732, 136] on main "不分平台 ** 台灣 搜尋 3d1c9153-24a5-4768-b1f3-63ed33252d41 4a9e7fdb-f60a-491b-971f-c632…" at bounding box center [444, 199] width 817 height 1143
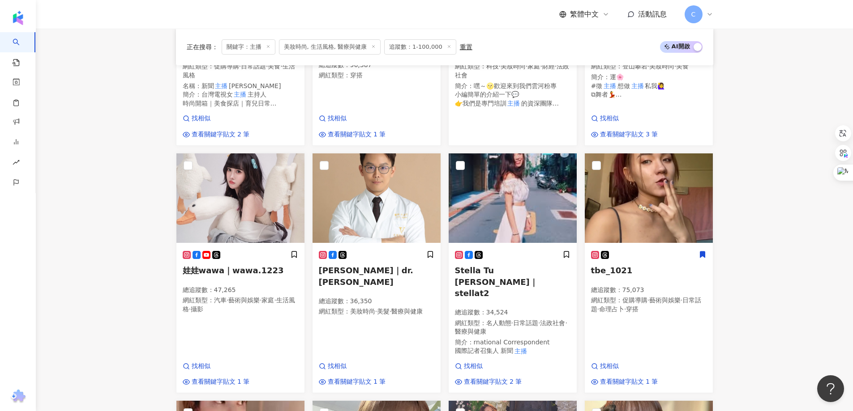
scroll to position [133, 0]
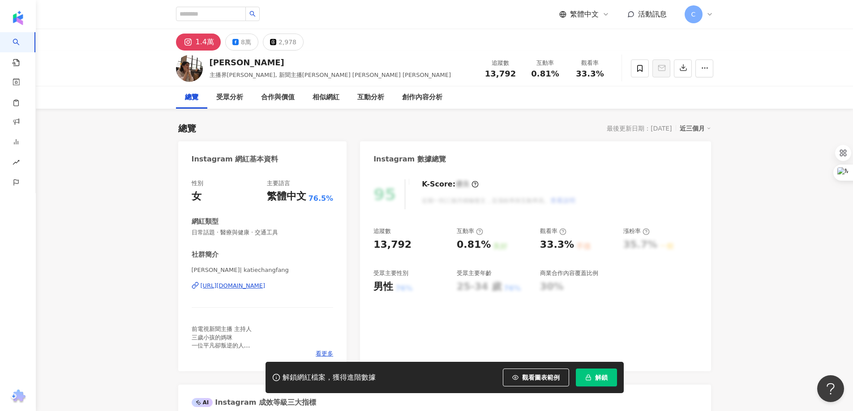
click at [265, 286] on div "https://www.instagram.com/katiechangfang/" at bounding box center [233, 286] width 65 height 8
drag, startPoint x: 216, startPoint y: 269, endPoint x: 243, endPoint y: 269, distance: 26.9
click at [243, 269] on div "性別 女 主要語言 繁體中文 76.5% 網紅類型 日常話題 · 醫療與健康 · 交通工具 社群簡介 Katie Chang 張瓊方 | katiechang…" at bounding box center [262, 271] width 169 height 201
copy span "Katie Chang 張瓊方"
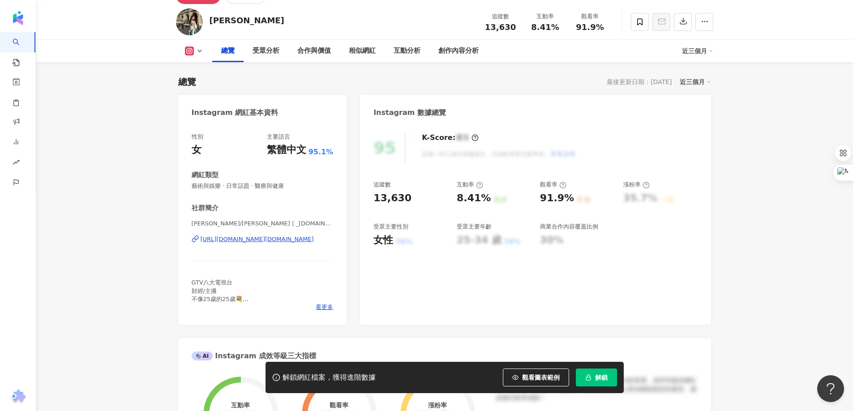
scroll to position [90, 0]
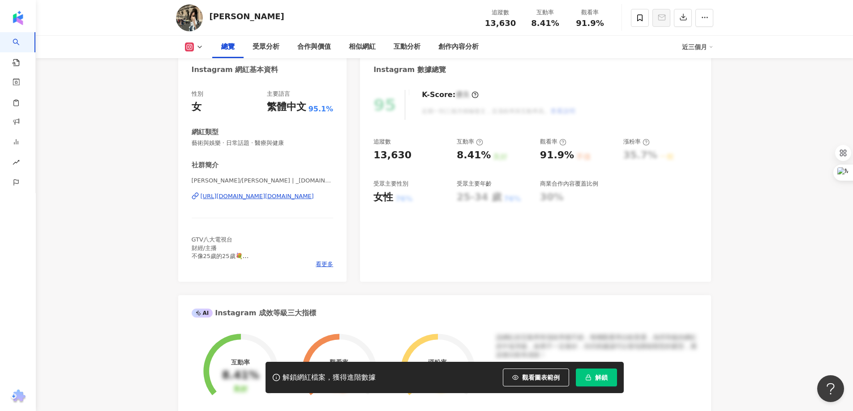
click at [279, 192] on div "https://www.instagram.com/_m.mu_/" at bounding box center [257, 196] width 113 height 8
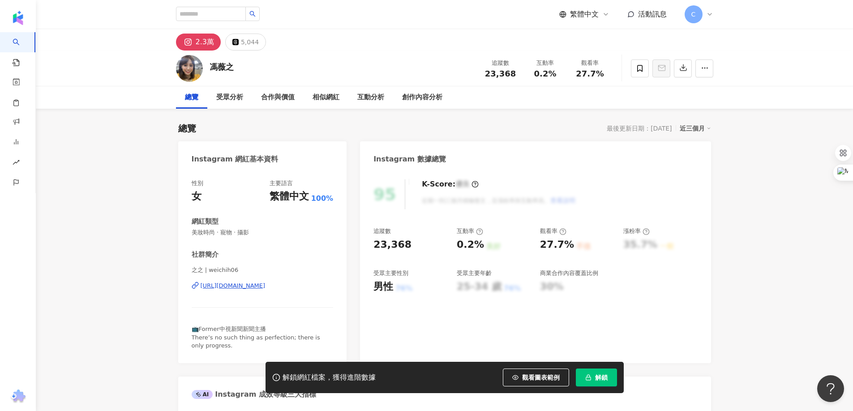
click at [242, 285] on div "[URL][DOMAIN_NAME]" at bounding box center [233, 286] width 65 height 8
drag, startPoint x: 213, startPoint y: 67, endPoint x: 242, endPoint y: 67, distance: 29.5
click at [242, 67] on div "[PERSON_NAME] 追蹤數 23,368 互動率 0.2% 觀看率 27.7%" at bounding box center [444, 68] width 573 height 35
copy div "馮薇之"
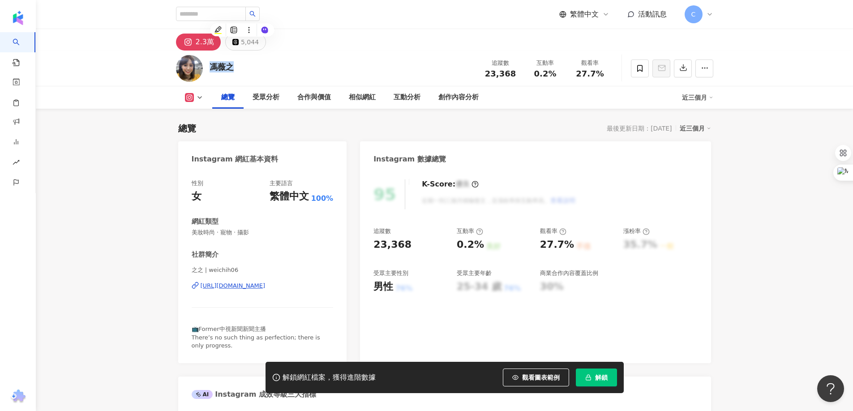
scroll to position [179, 0]
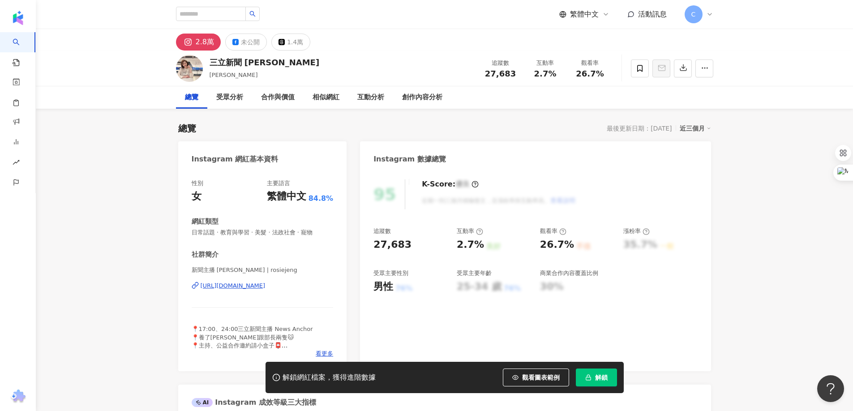
click at [265, 287] on div "[URL][DOMAIN_NAME]" at bounding box center [233, 286] width 65 height 8
